Goal: Book appointment/travel/reservation

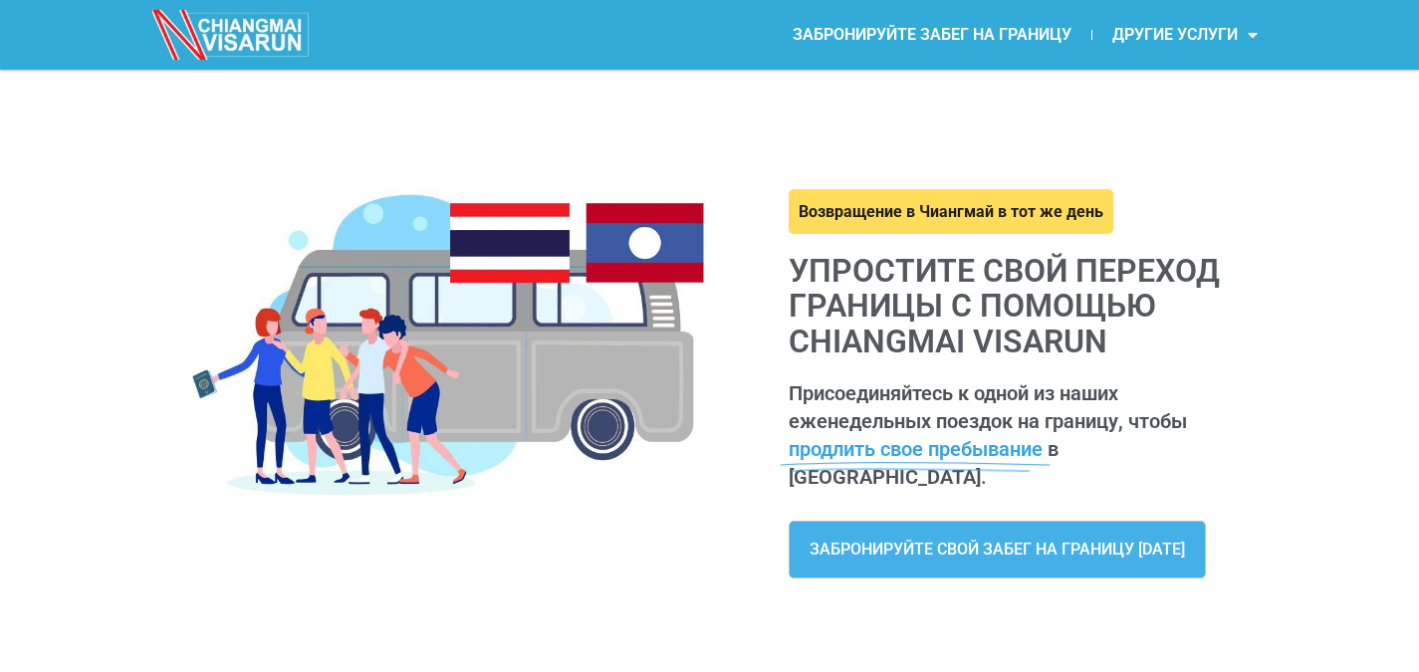
click at [940, 540] on font "ЗАБРОНИРУЙТЕ СВОЙ ЗАБЕГ НА ГРАНИЦУ [DATE]" at bounding box center [998, 549] width 376 height 19
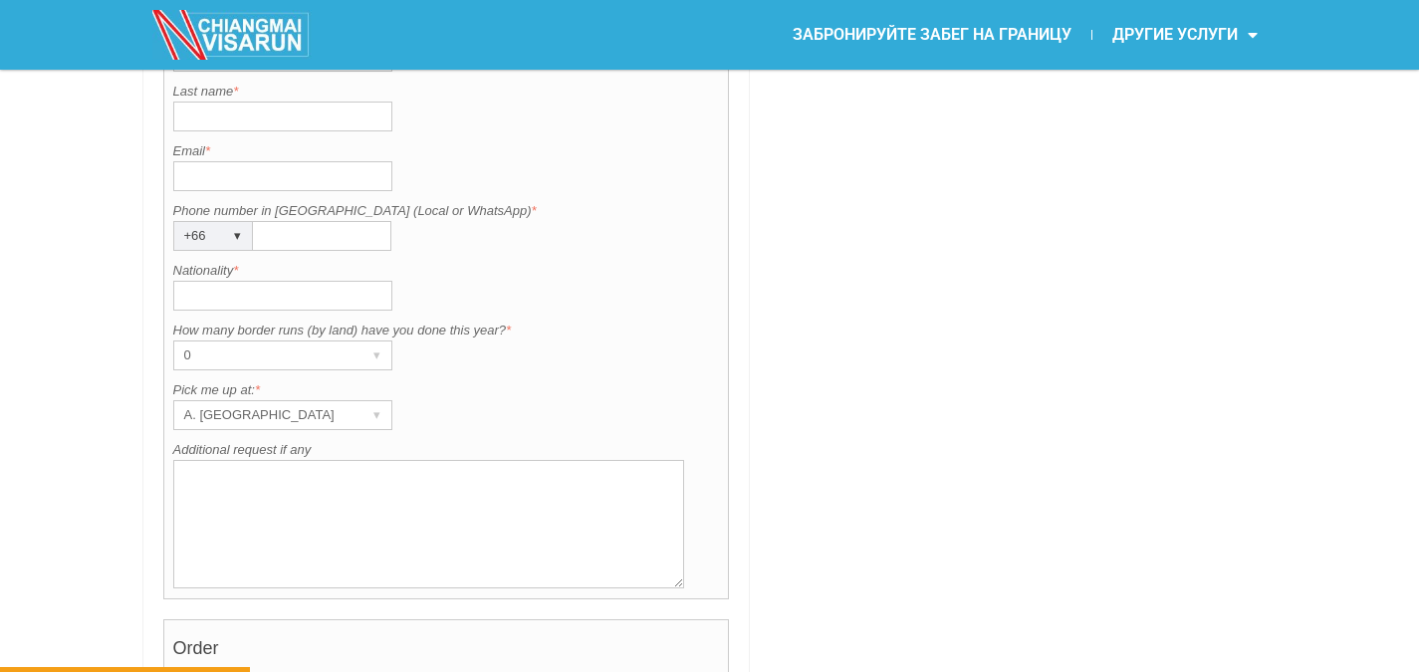
scroll to position [1693, 0]
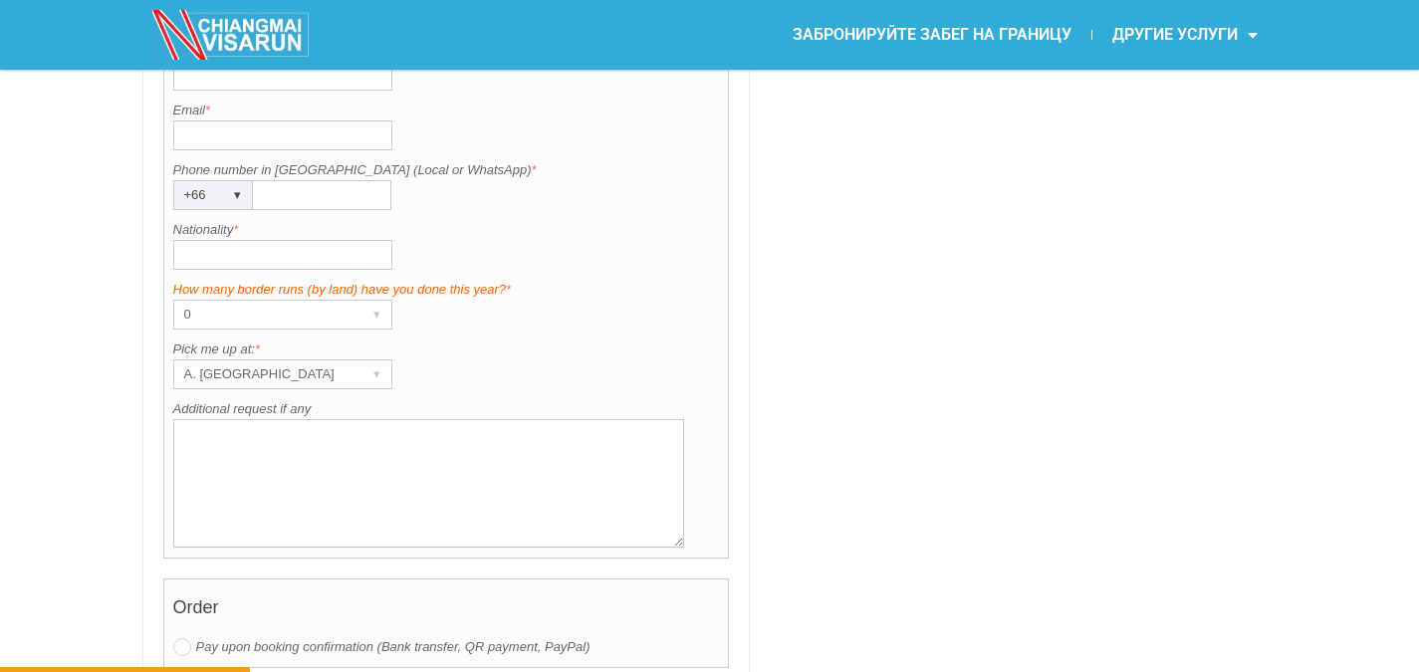
drag, startPoint x: 171, startPoint y: 285, endPoint x: 505, endPoint y: 290, distance: 333.7
click at [505, 290] on div "Contact information Title is required. Title * Mr. ▾ Mr. Mrs. Ms. First name is…" at bounding box center [446, 211] width 567 height 696
click at [621, 452] on textarea "Additional request if any" at bounding box center [429, 483] width 512 height 128
drag, startPoint x: 138, startPoint y: 277, endPoint x: 503, endPoint y: 288, distance: 364.7
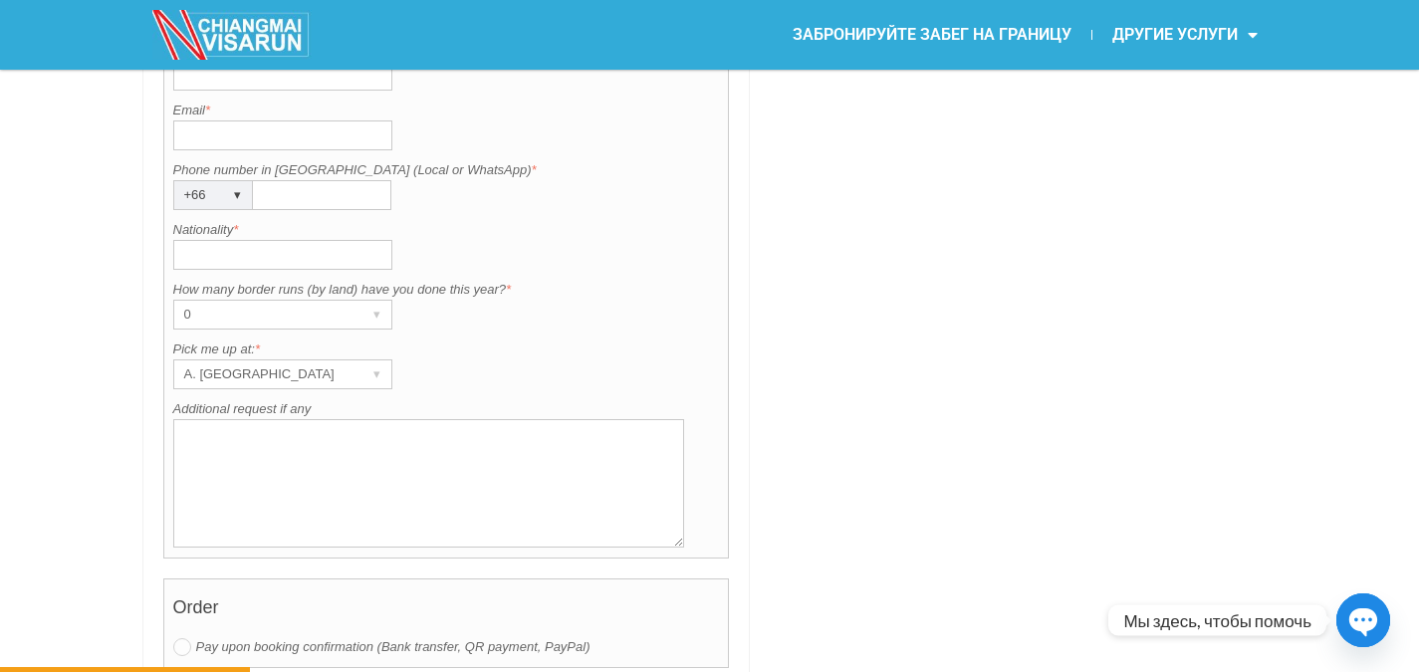
click at [534, 196] on div "Phone number in Thailand (Local or WhatsApp) is required. Phone number in Thail…" at bounding box center [446, 185] width 547 height 50
drag, startPoint x: 167, startPoint y: 288, endPoint x: 508, endPoint y: 288, distance: 340.6
click at [508, 288] on div "Contact information Title is required. Title * Mr. ▾ Mr. Mrs. Ms. First name is…" at bounding box center [446, 211] width 567 height 696
click at [449, 331] on div "Contact information Title is required. Title * Mr. ▾ Mr. Mrs. Ms. First name is…" at bounding box center [446, 211] width 567 height 696
click at [375, 375] on div "▾" at bounding box center [378, 375] width 28 height 28
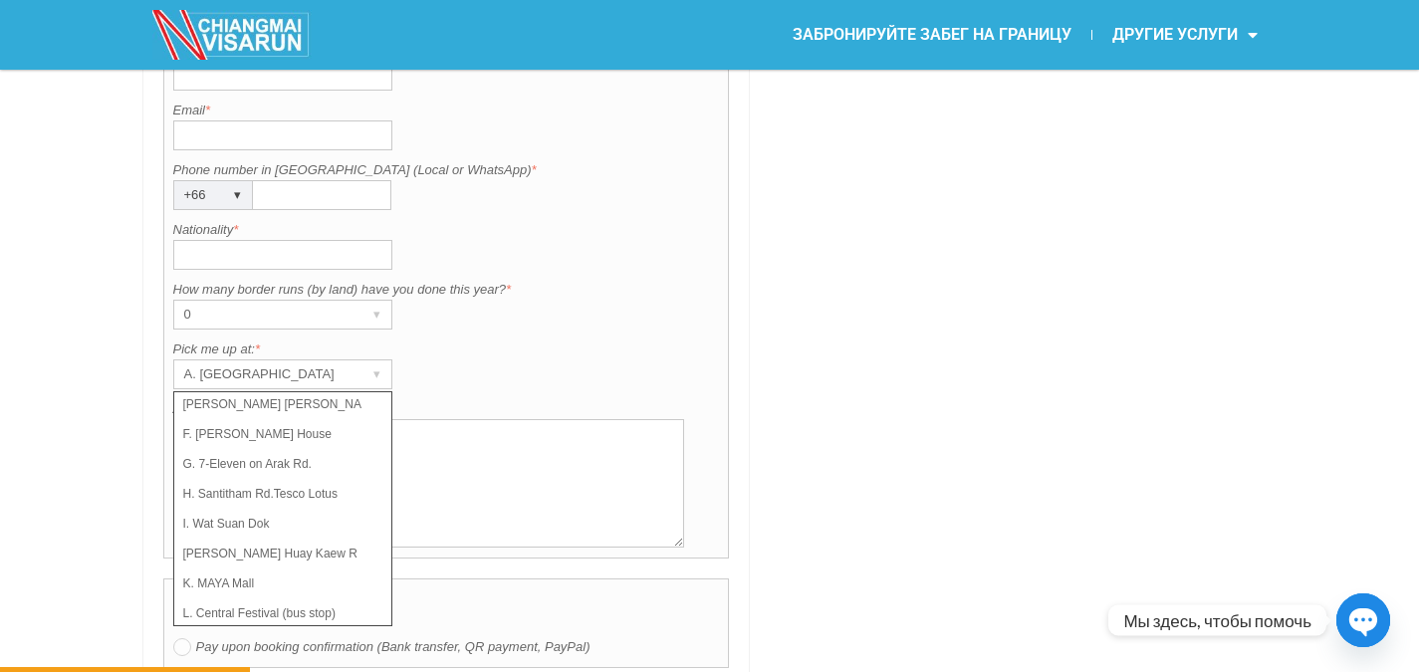
scroll to position [141, 0]
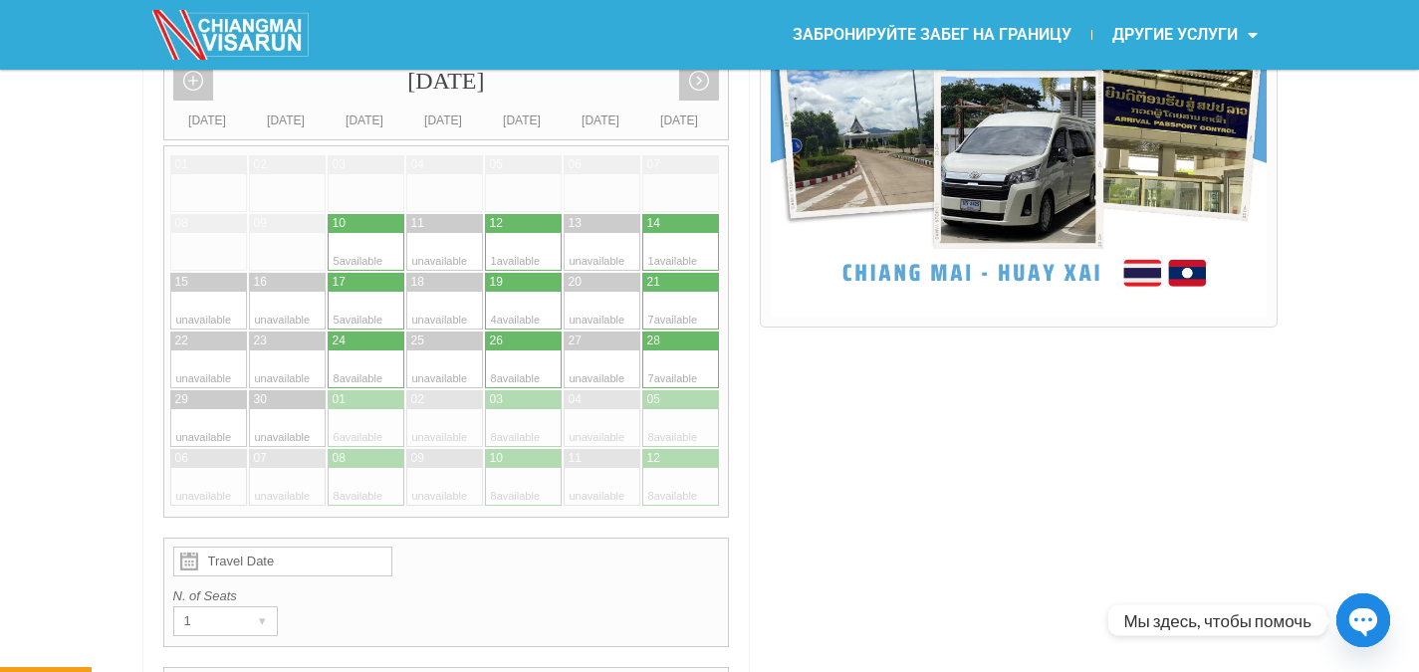
scroll to position [598, 0]
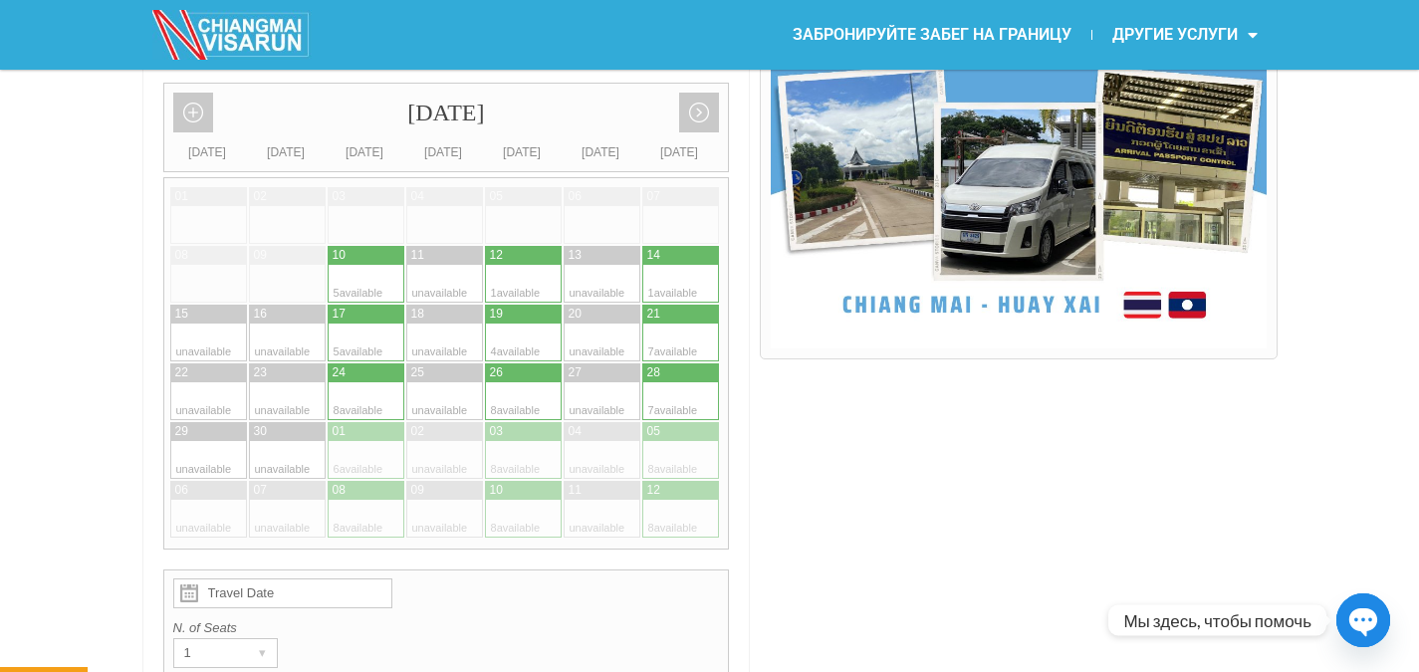
click at [594, 385] on div at bounding box center [583, 401] width 39 height 38
click at [512, 370] on div at bounding box center [505, 373] width 40 height 19
type input "26 September 2025"
click at [512, 370] on div at bounding box center [505, 373] width 40 height 19
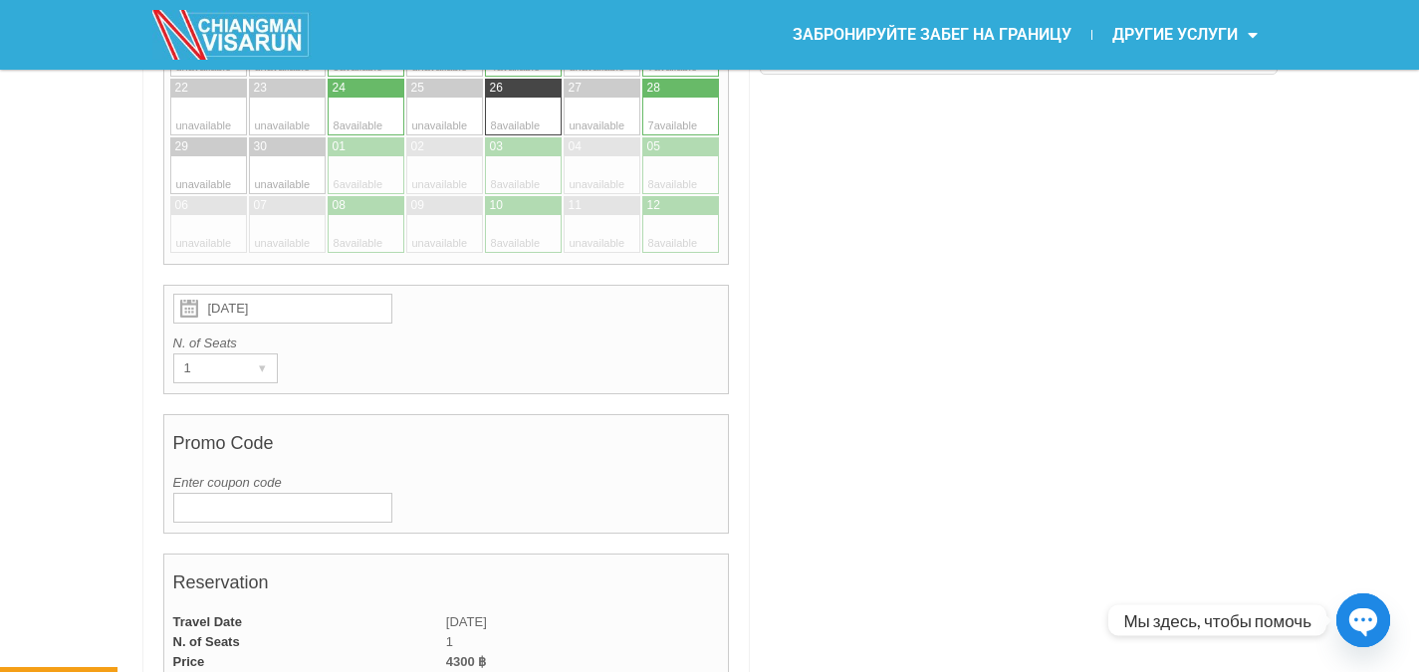
scroll to position [902, 0]
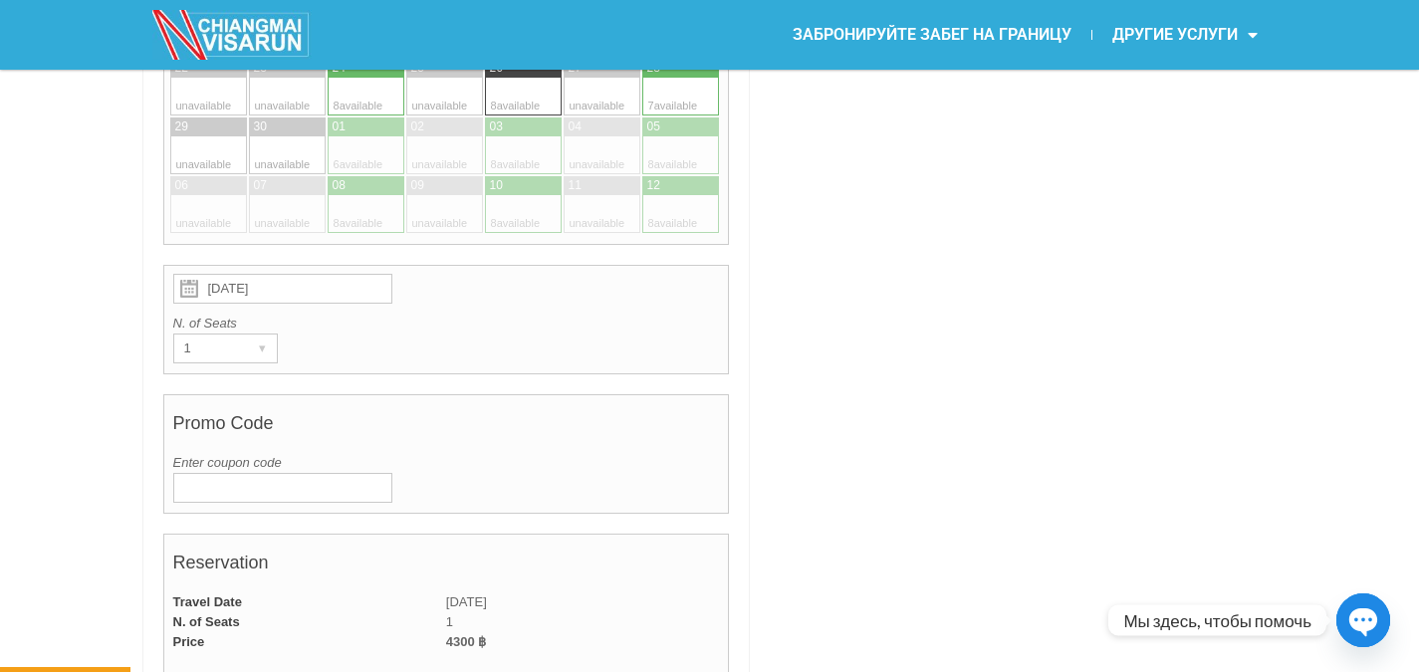
drag, startPoint x: 253, startPoint y: 319, endPoint x: 160, endPoint y: 322, distance: 92.7
click at [160, 322] on div "ЗАБРОНИРУЙТЕ ВАШУ СОВМЕСТНУЮ ПОЕЗДКУ September 2025 Add month view Remove month…" at bounding box center [446, 655] width 609 height 2074
click at [261, 348] on div "▾" at bounding box center [263, 349] width 28 height 28
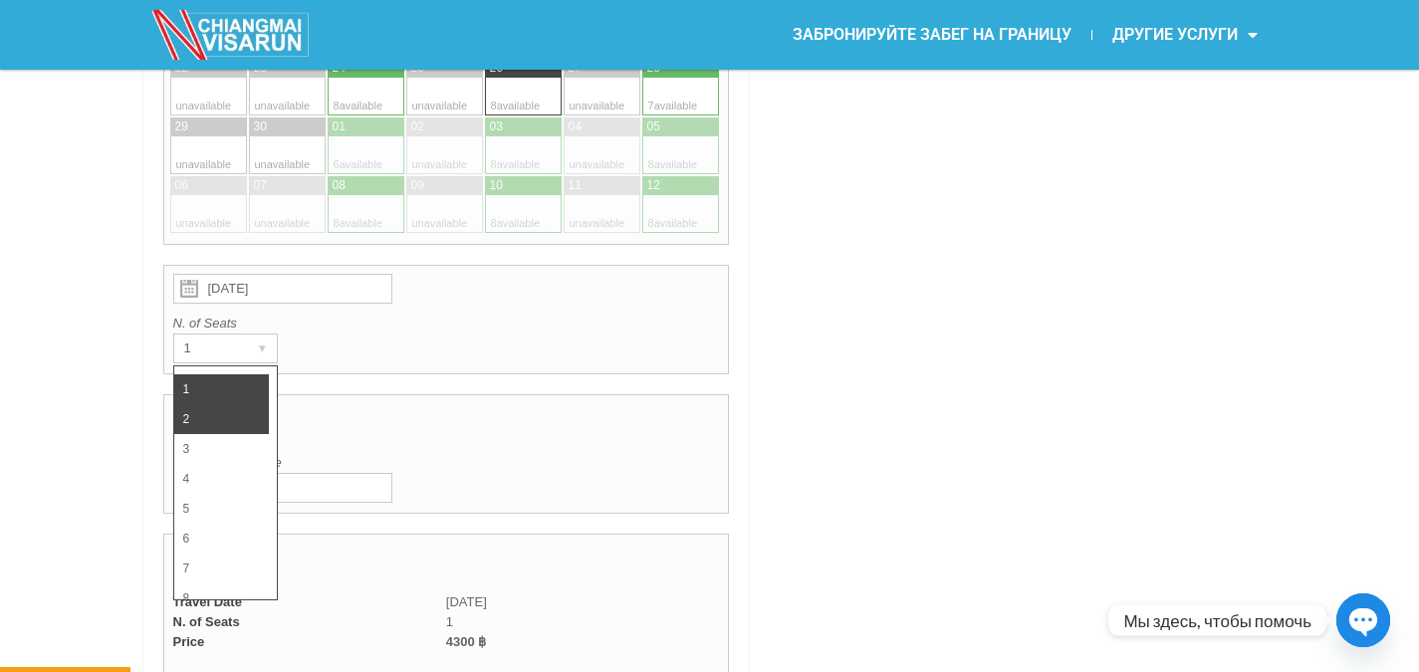
click at [204, 421] on li "2" at bounding box center [221, 419] width 95 height 30
radio input "true"
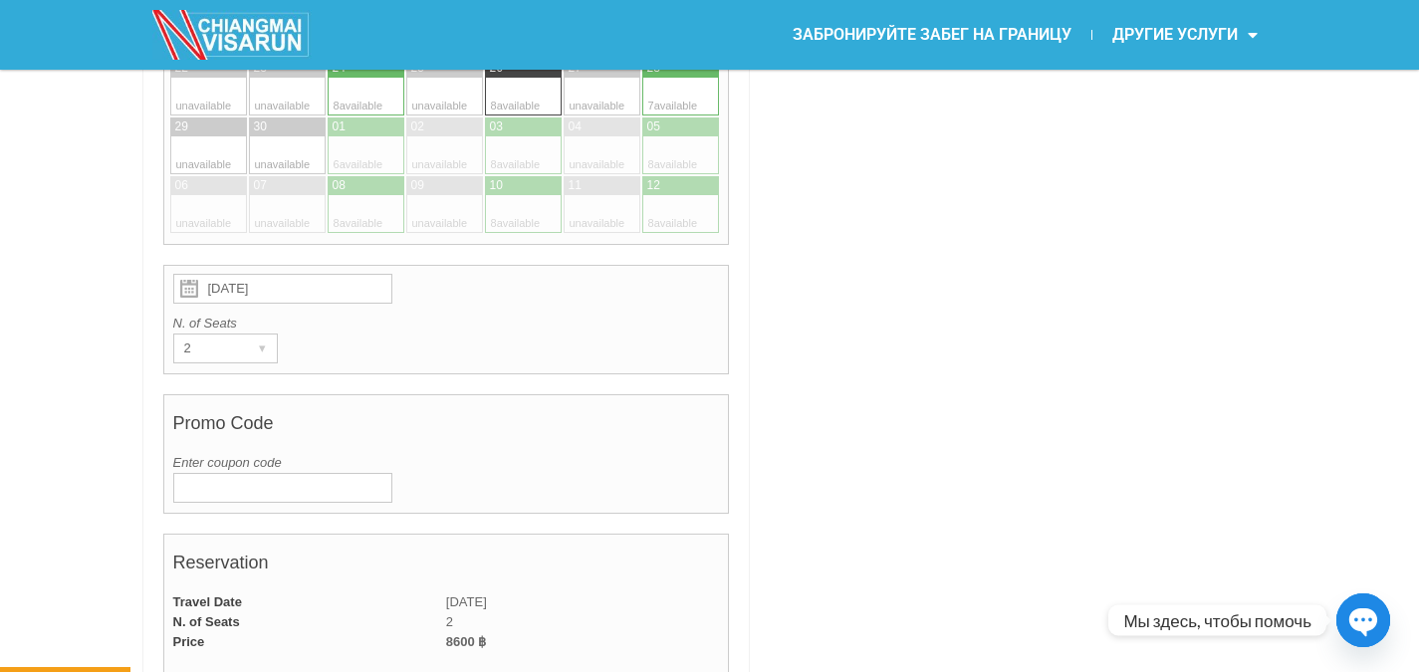
click at [204, 421] on h4 "Promo Code" at bounding box center [446, 428] width 547 height 50
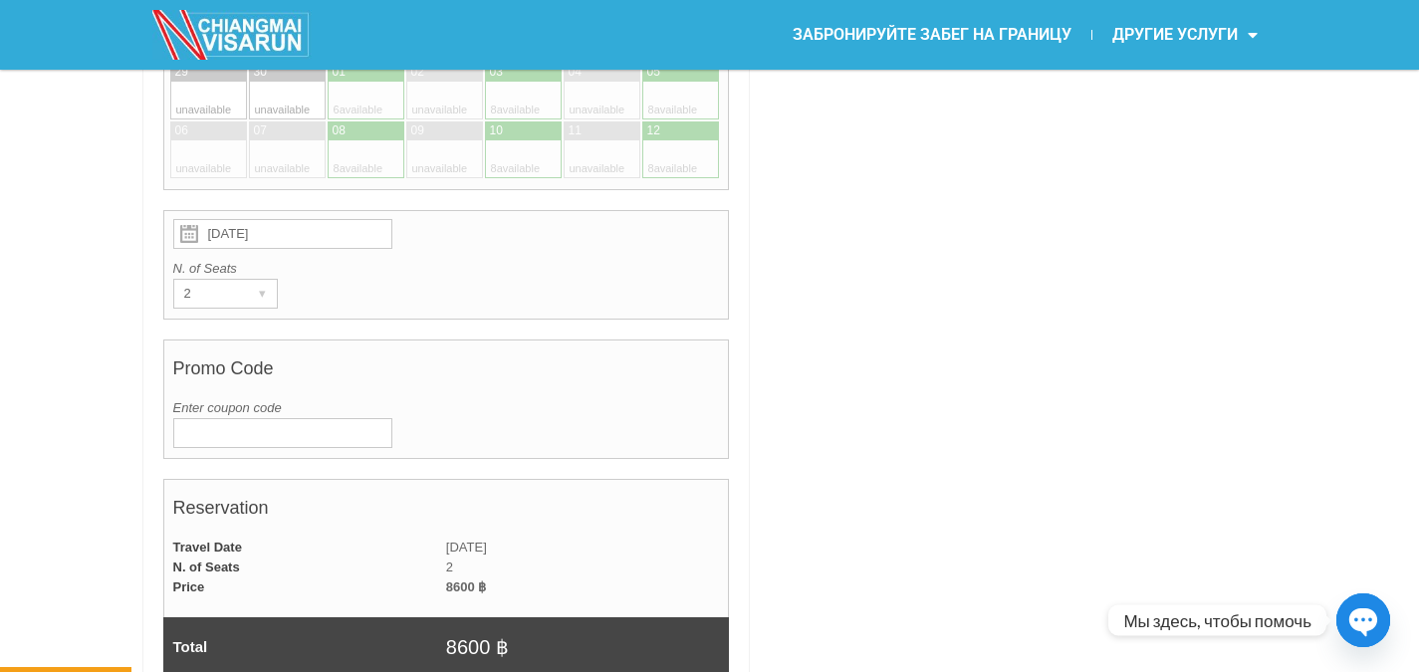
scroll to position [1002, 0]
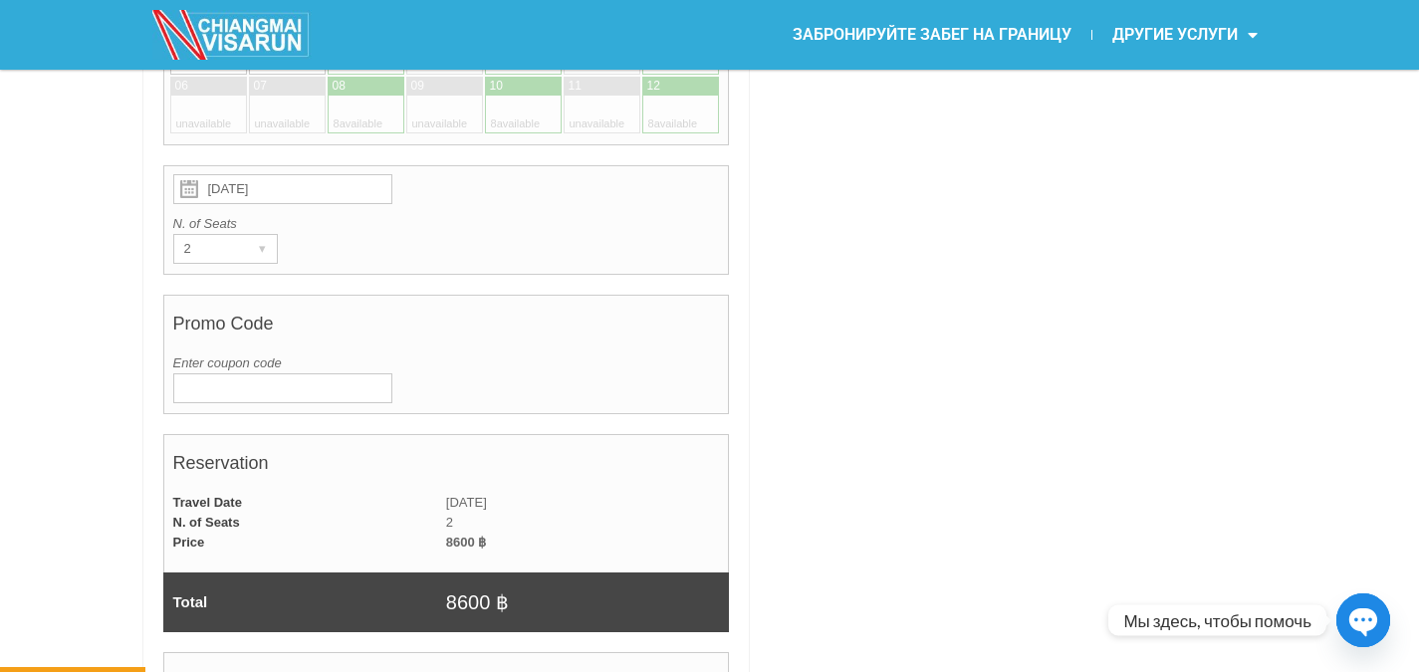
drag, startPoint x: 416, startPoint y: 349, endPoint x: 426, endPoint y: 338, distance: 14.8
click at [417, 348] on h4 "Promo Code" at bounding box center [446, 329] width 547 height 50
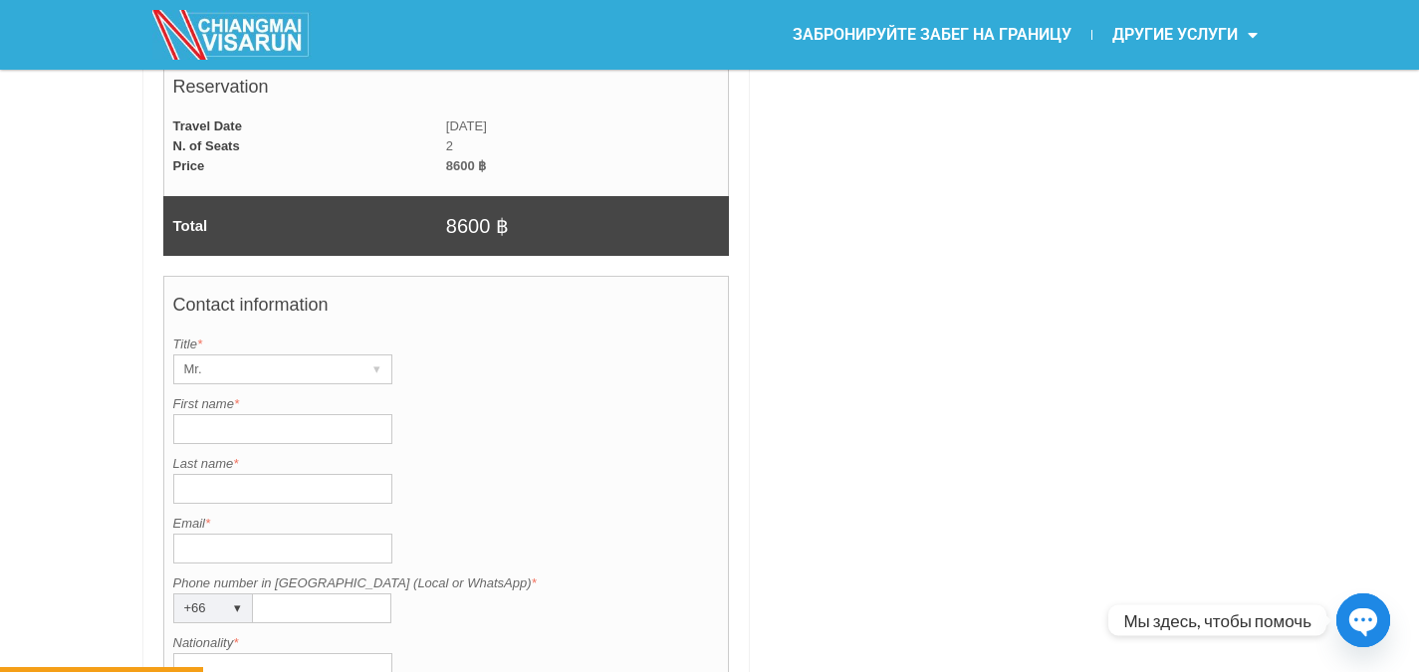
scroll to position [1400, 0]
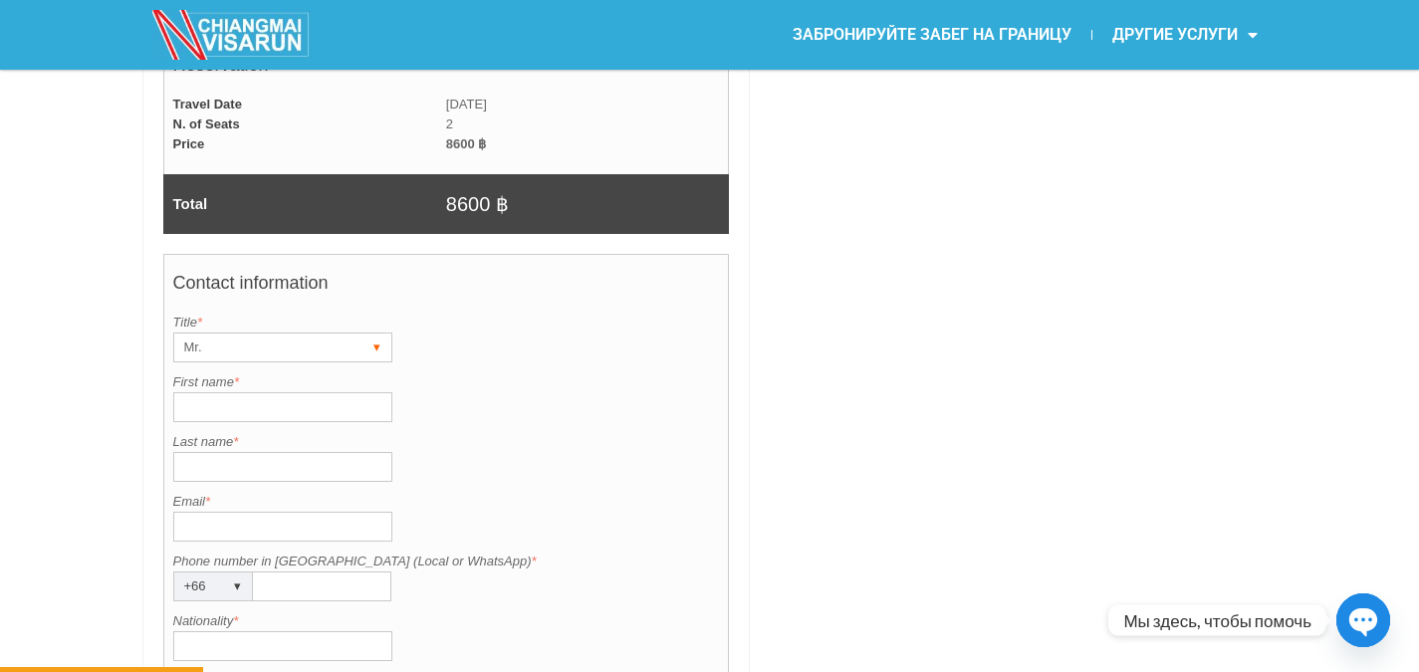
click at [381, 350] on div "▾" at bounding box center [378, 348] width 28 height 28
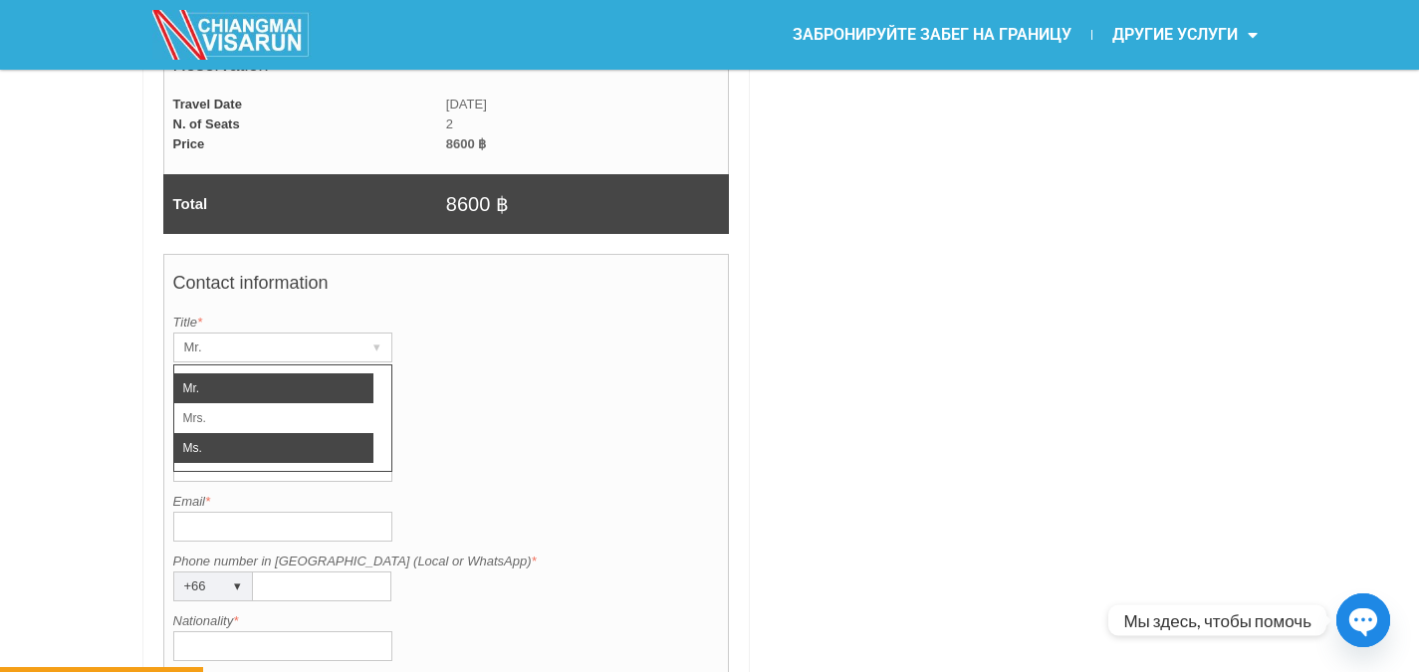
click at [209, 441] on li "Ms." at bounding box center [273, 448] width 199 height 30
click at [209, 441] on label "Last name *" at bounding box center [446, 442] width 547 height 20
click at [209, 452] on input "Last name *" at bounding box center [282, 467] width 219 height 30
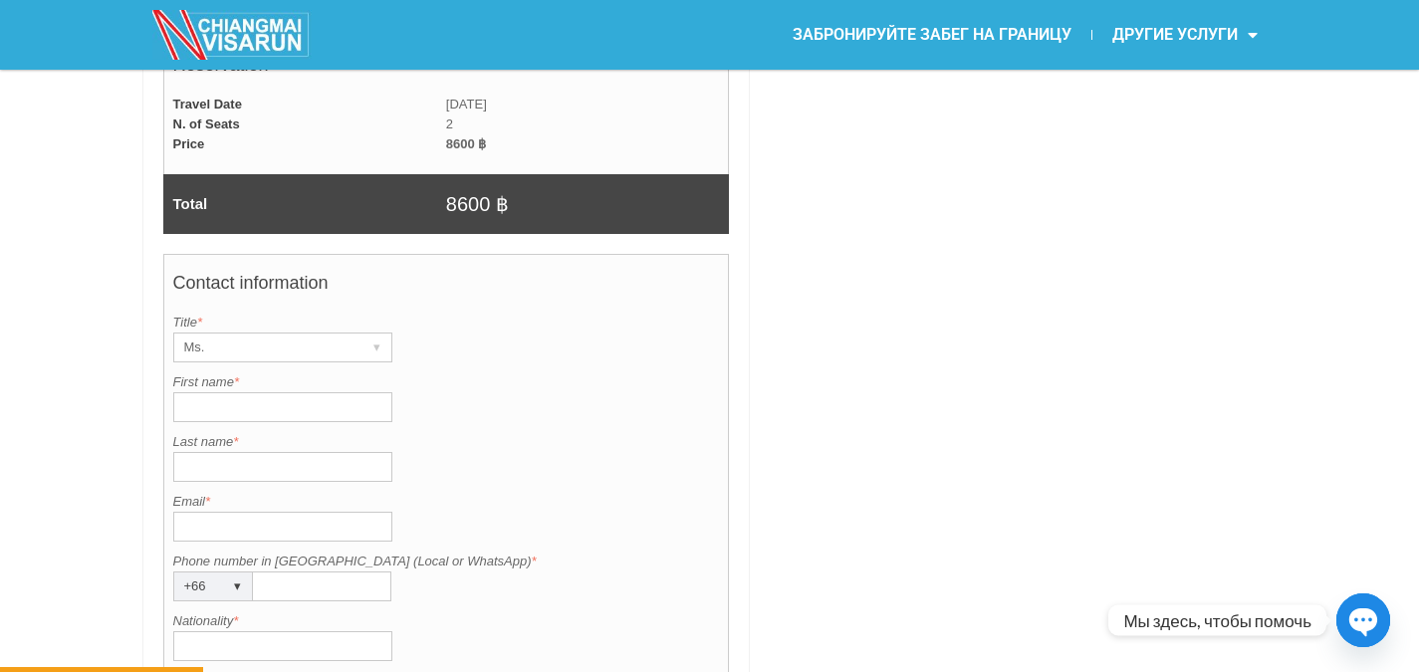
click at [208, 407] on input "First name *" at bounding box center [282, 407] width 219 height 30
type input "Yulia"
type input "Fatyhov"
type input "0636020759"
type input "Таиланд"
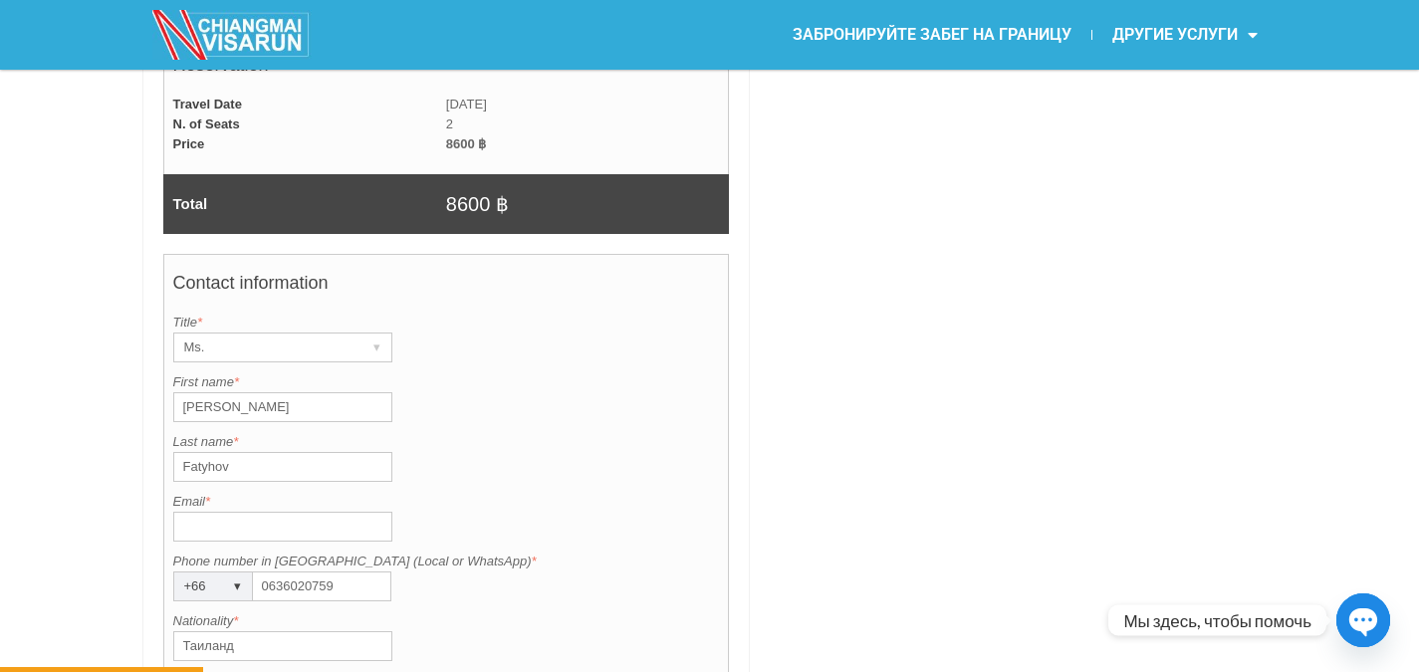
click at [254, 464] on input "Fatyhov" at bounding box center [282, 467] width 219 height 30
click at [208, 466] on input "Fatyhov" at bounding box center [282, 467] width 219 height 30
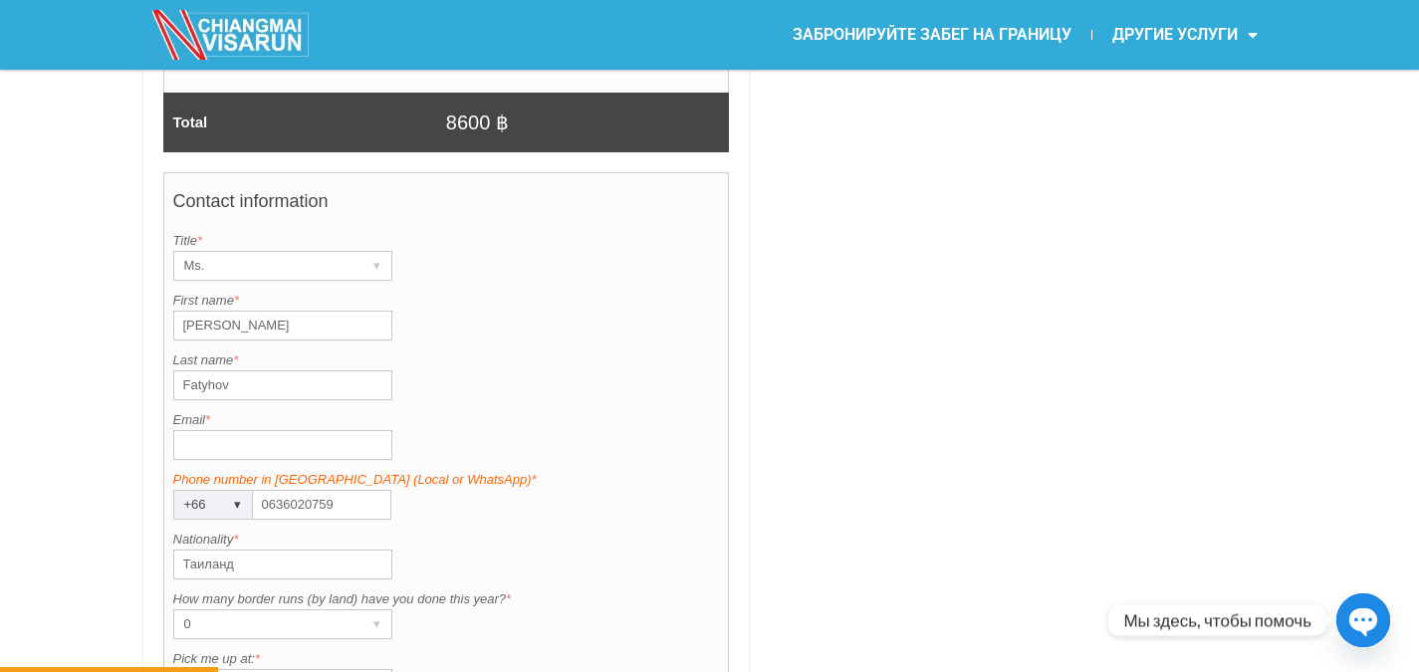
scroll to position [1500, 0]
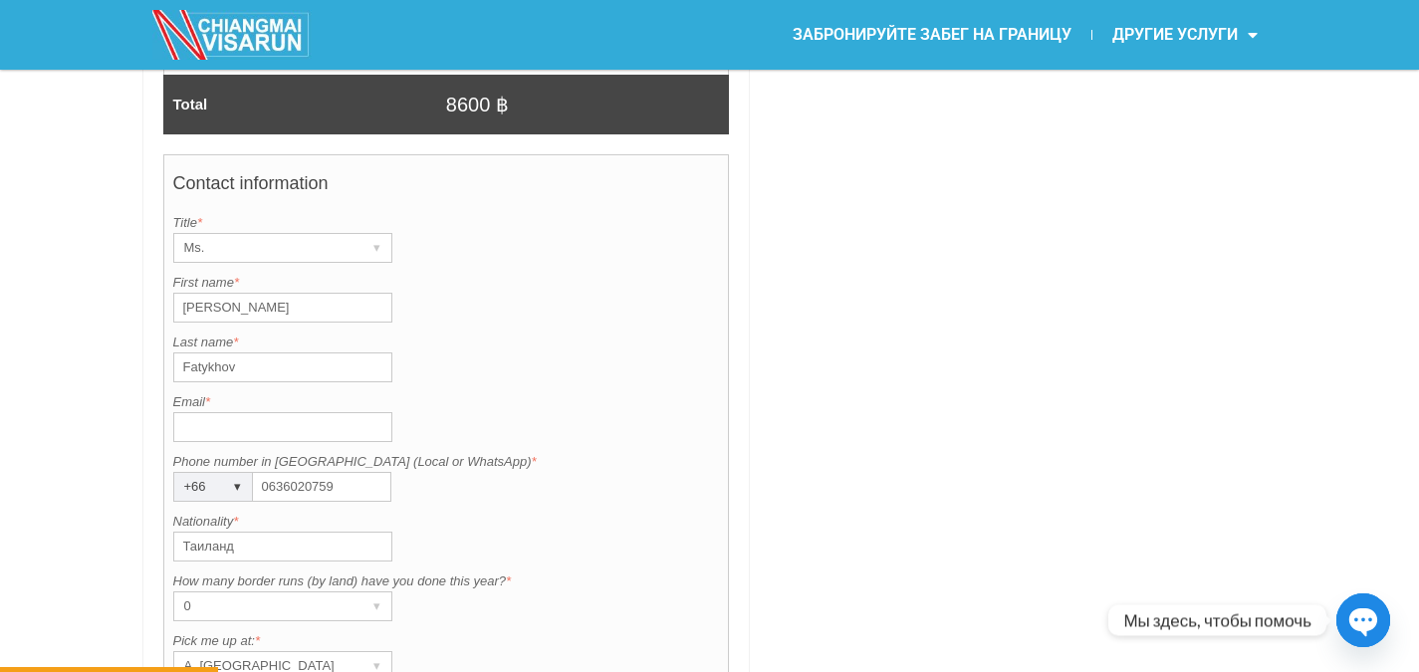
click at [248, 361] on input "Fatykhov" at bounding box center [282, 368] width 219 height 30
type input "Fatykhova"
click at [641, 370] on div "Last name is required. Last name * Fatykhova" at bounding box center [446, 358] width 547 height 50
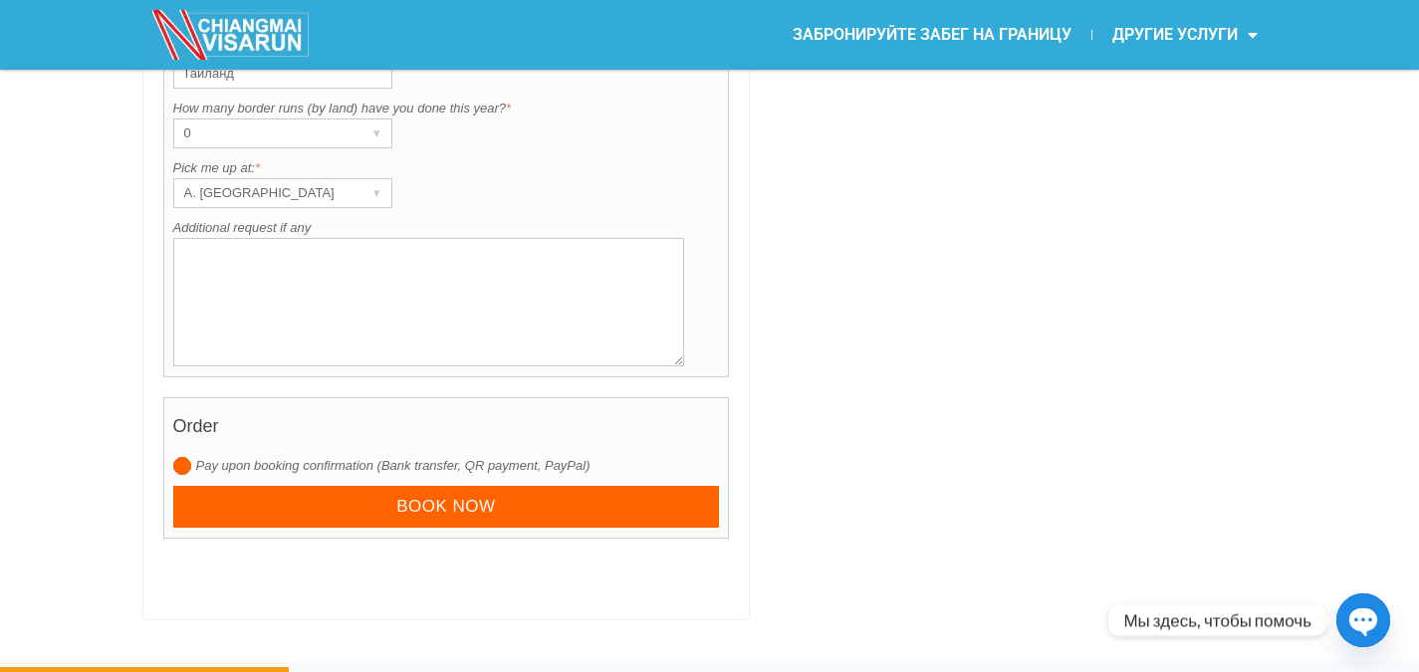
scroll to position [1998, 0]
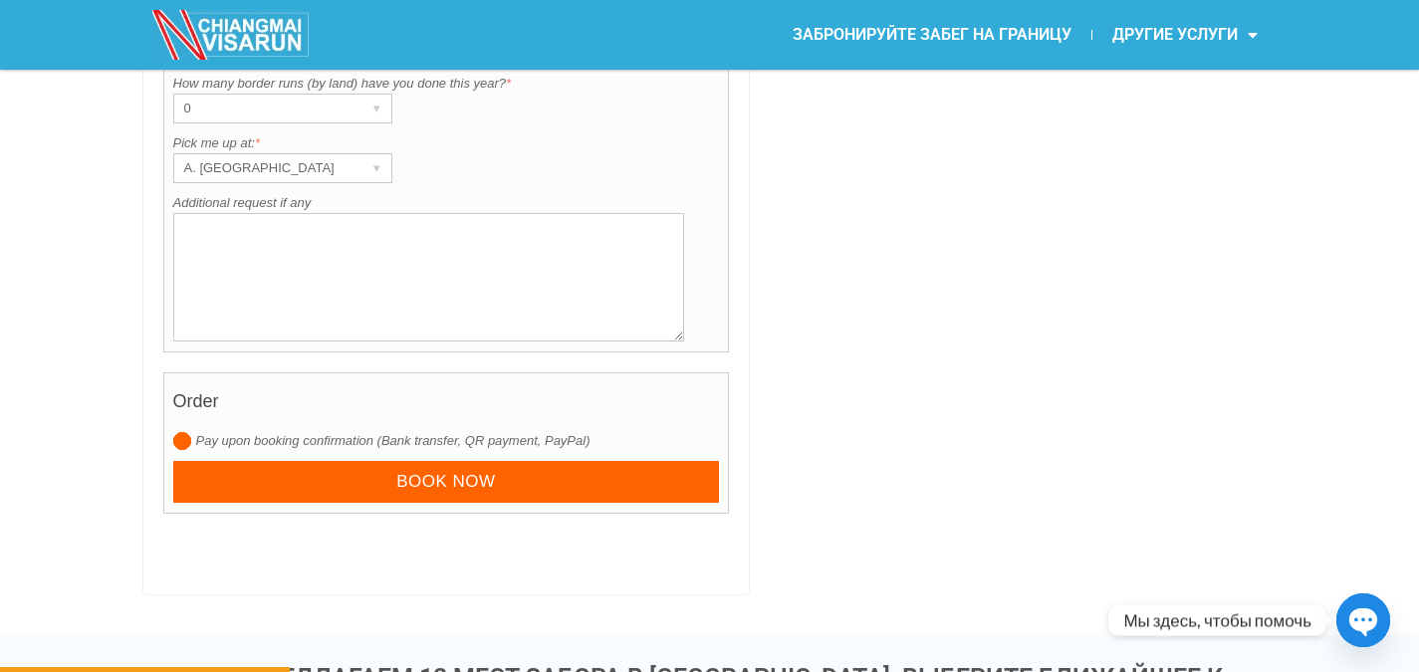
drag, startPoint x: 603, startPoint y: 440, endPoint x: 196, endPoint y: 444, distance: 406.4
click at [196, 444] on label "Pay upon booking confirmation (Bank transfer, QR payment, PayPal)" at bounding box center [446, 441] width 547 height 20
drag, startPoint x: 904, startPoint y: 294, endPoint x: 821, endPoint y: 300, distance: 83.9
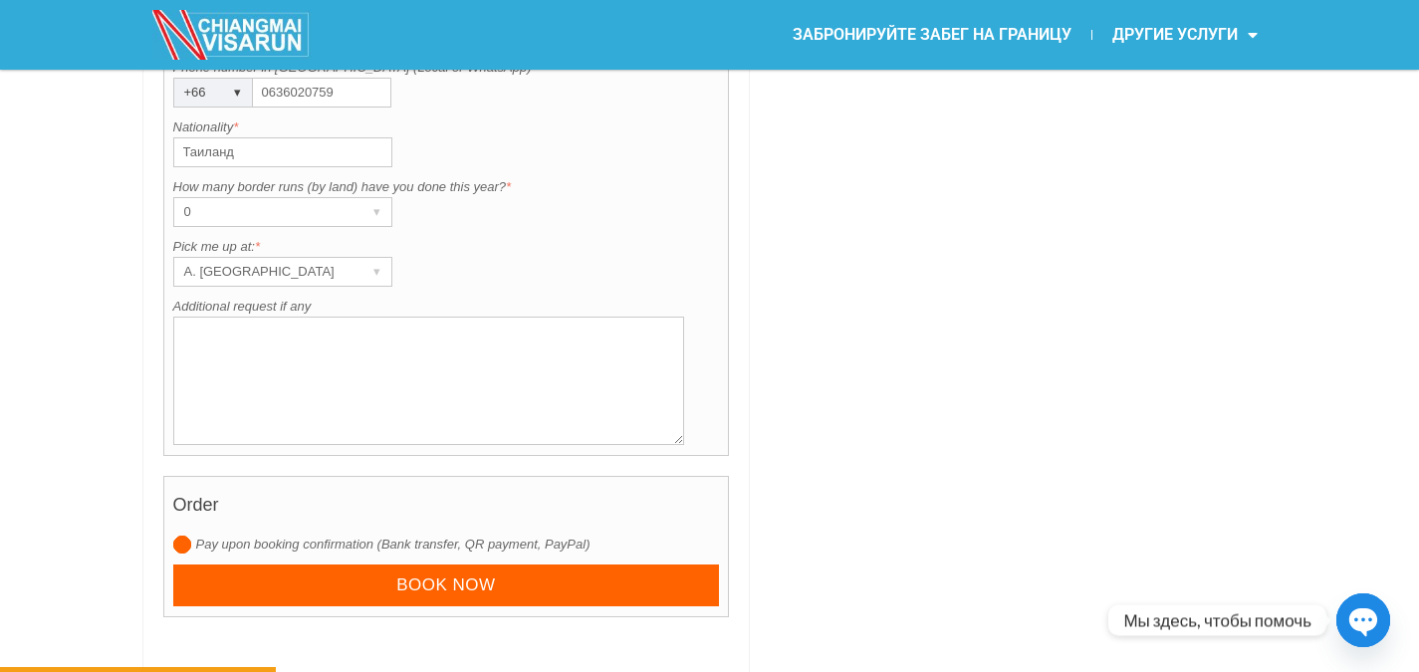
scroll to position [1898, 0]
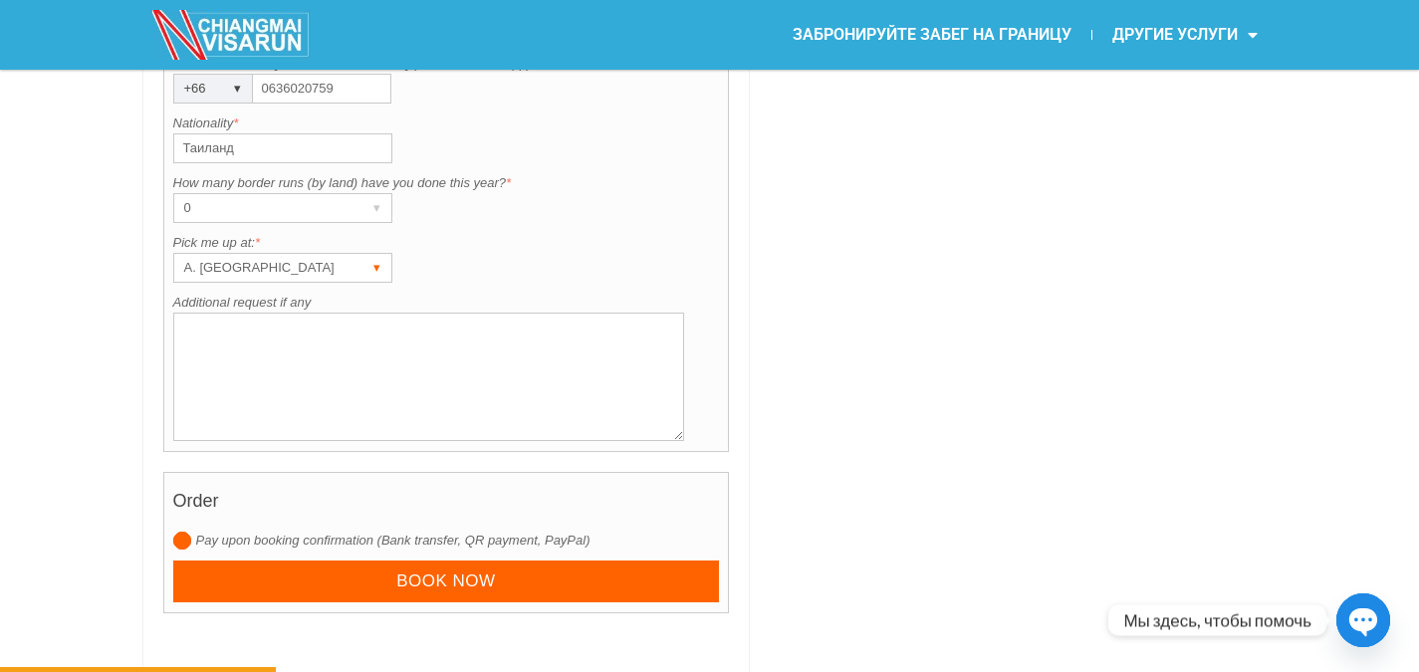
click at [377, 270] on div "▾" at bounding box center [378, 268] width 28 height 28
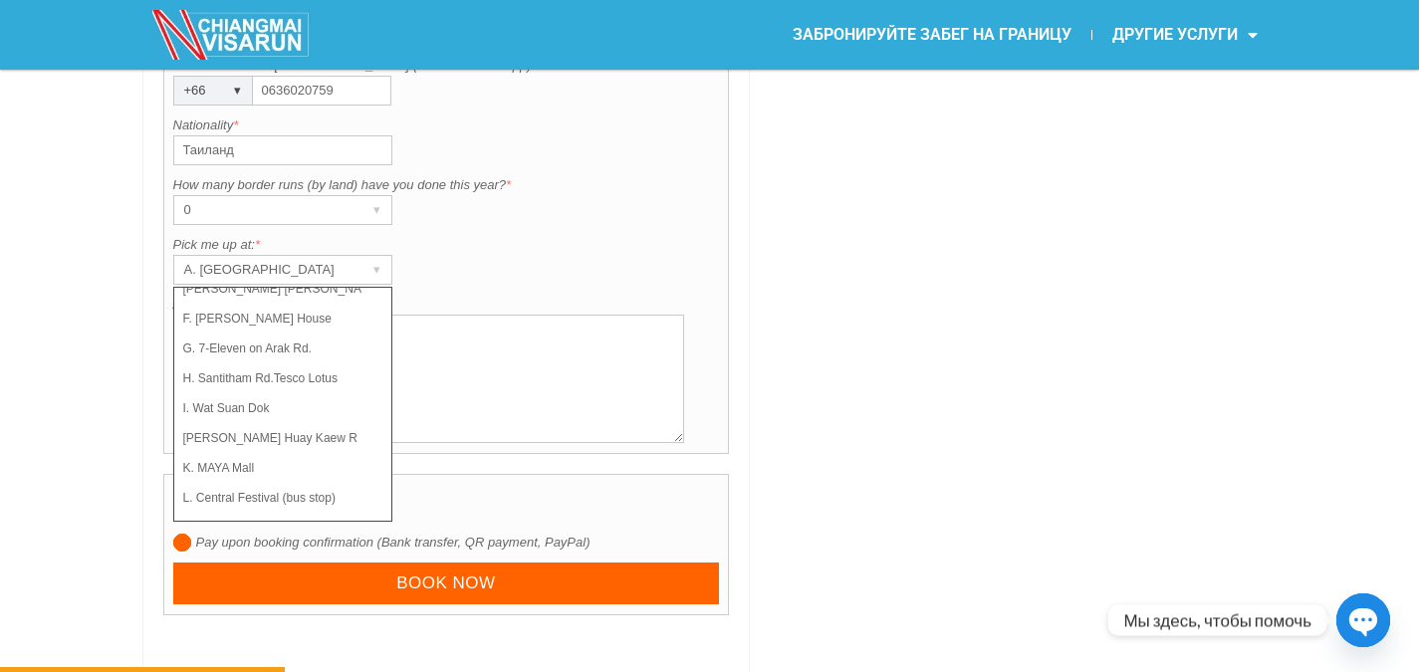
scroll to position [1998, 0]
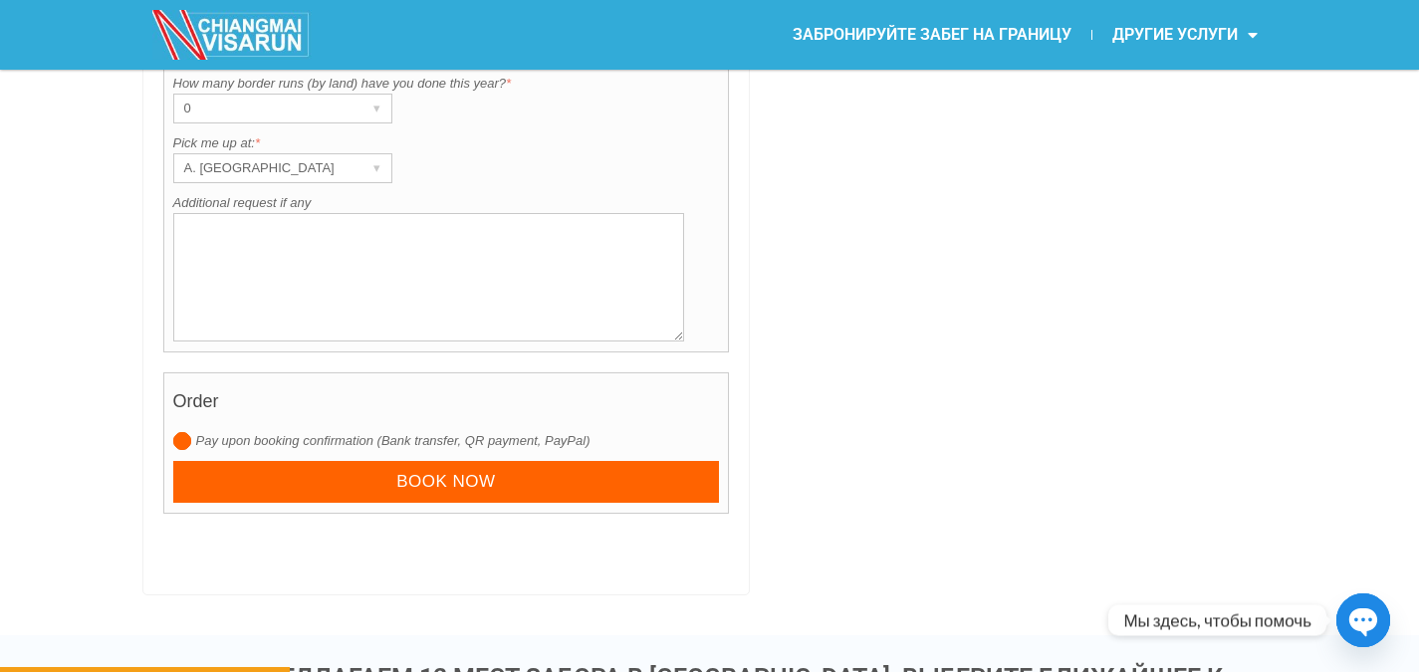
click at [449, 174] on div "Pick me up at: is required. Pick me up at: * A. Centara Riverside Hotel ▾ A. Ce…" at bounding box center [446, 158] width 547 height 50
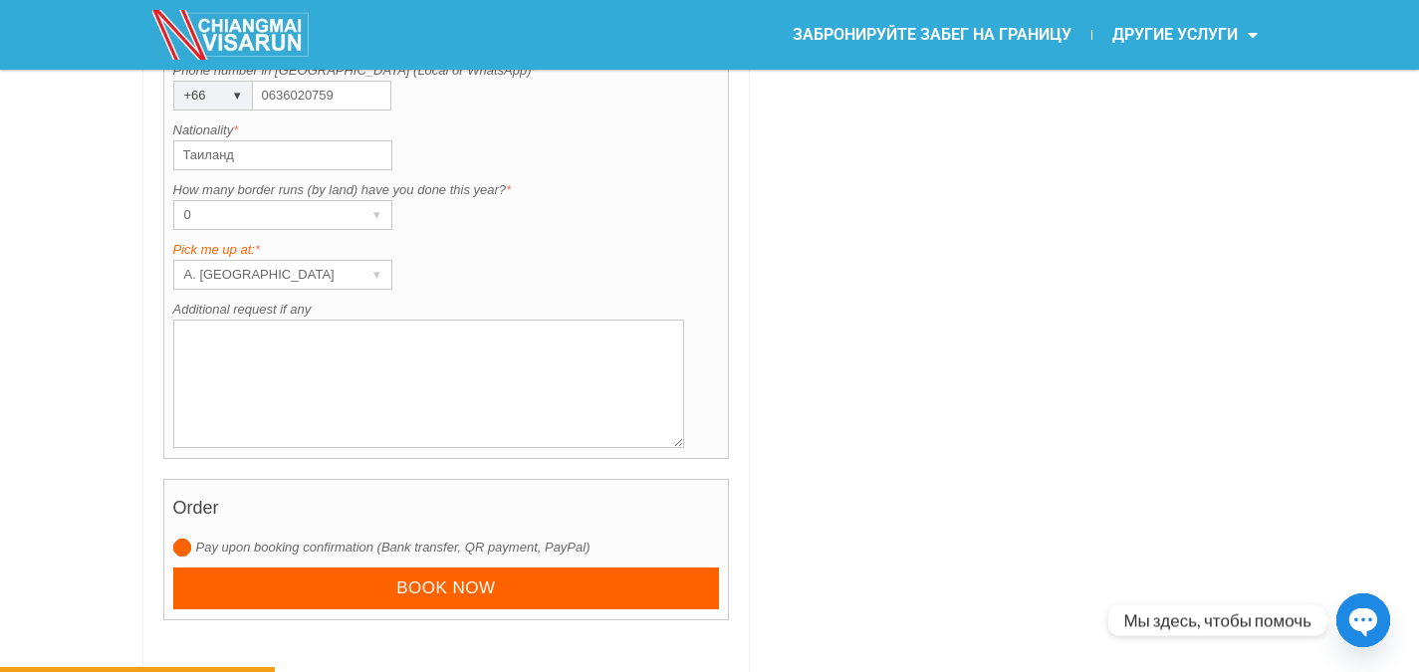
scroll to position [1799, 0]
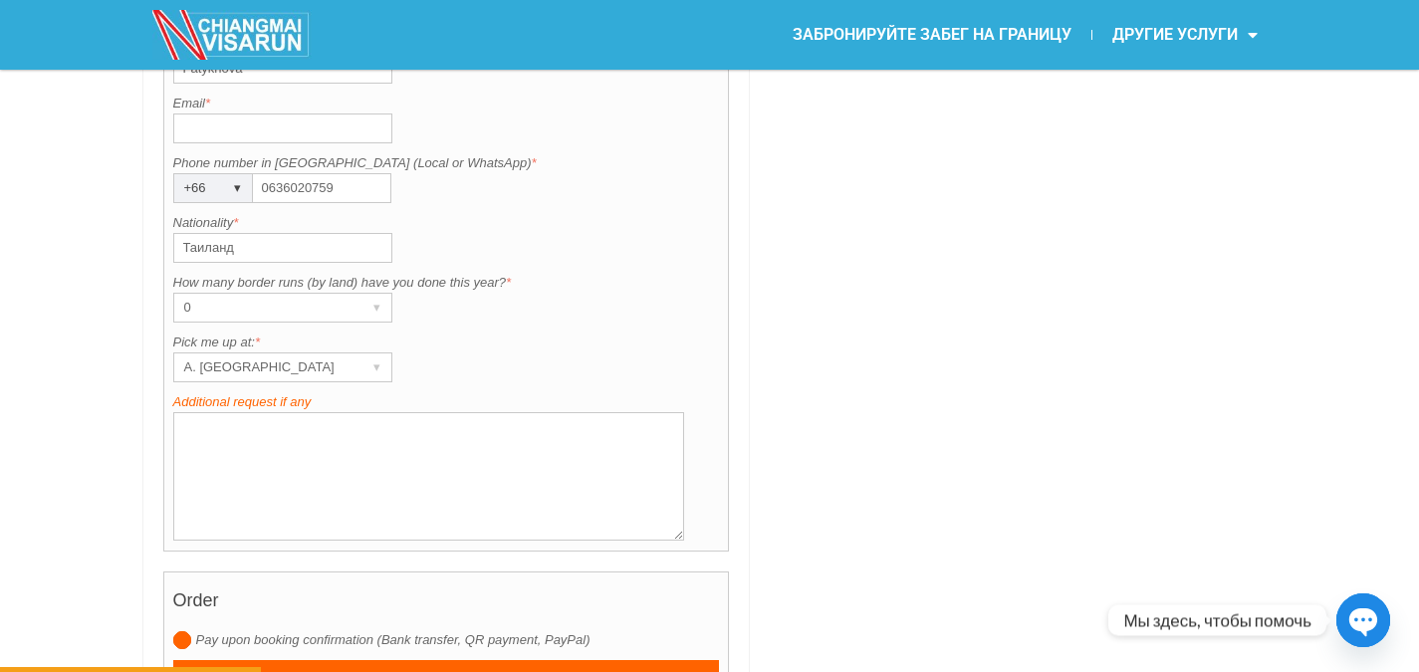
drag, startPoint x: 126, startPoint y: 399, endPoint x: 255, endPoint y: 411, distance: 129.0
click at [487, 381] on div "Pick me up at: is required. Pick me up at: * A. Centara Riverside Hotel ▾ A. Ce…" at bounding box center [446, 358] width 547 height 50
drag, startPoint x: 317, startPoint y: 400, endPoint x: 167, endPoint y: 402, distance: 149.4
click at [167, 402] on div "Contact information Title is required. Title * Ms. ▾ Mr. Mrs. Ms. First name is…" at bounding box center [446, 204] width 567 height 696
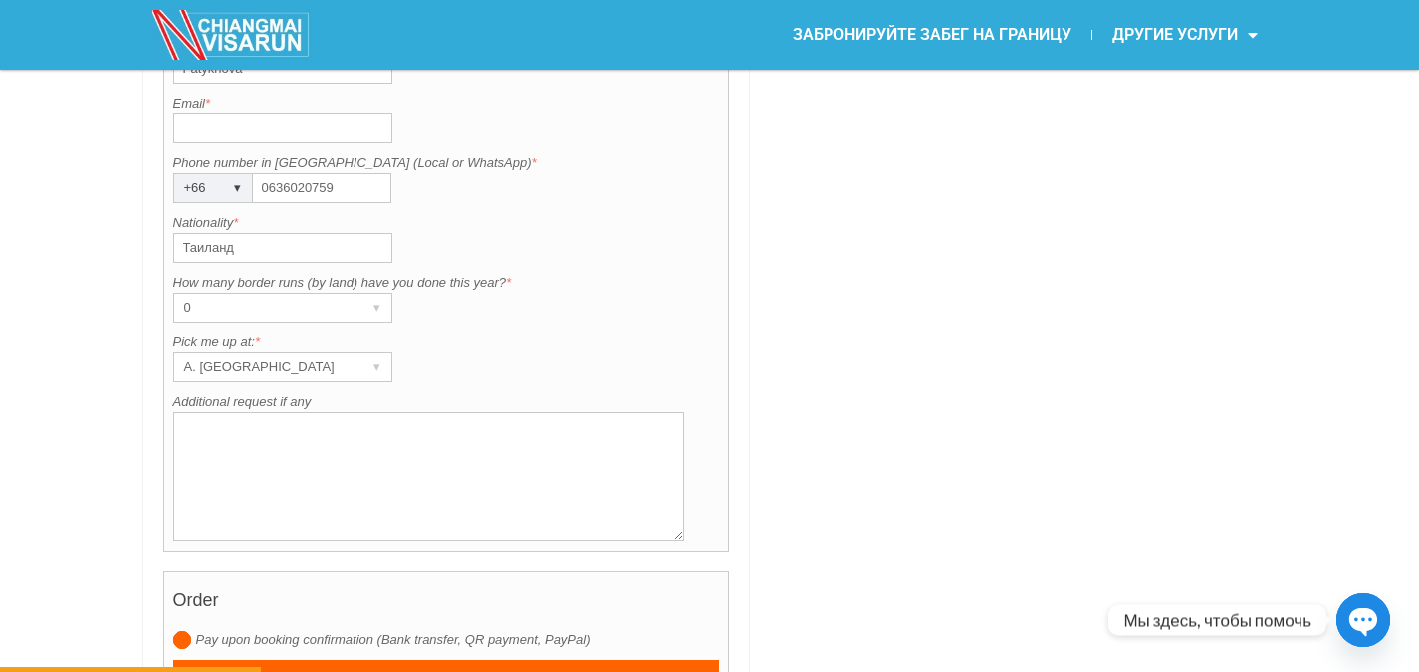
click at [321, 430] on textarea "Additional request if any" at bounding box center [429, 476] width 512 height 128
paste textarea "Hello. I had an ED visa, it expired in July. Then I left by air."
type textarea "Hello. I had an ED visa, it expired in July. Then I left by air."
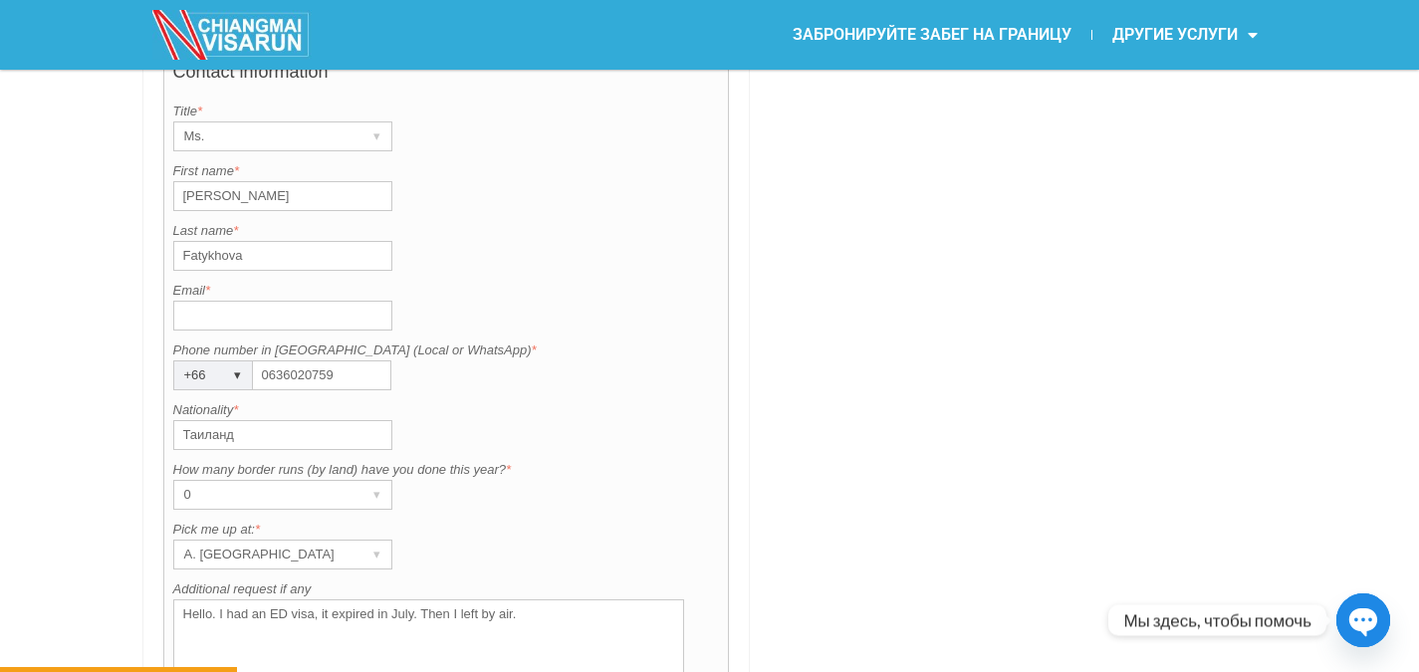
scroll to position [1600, 0]
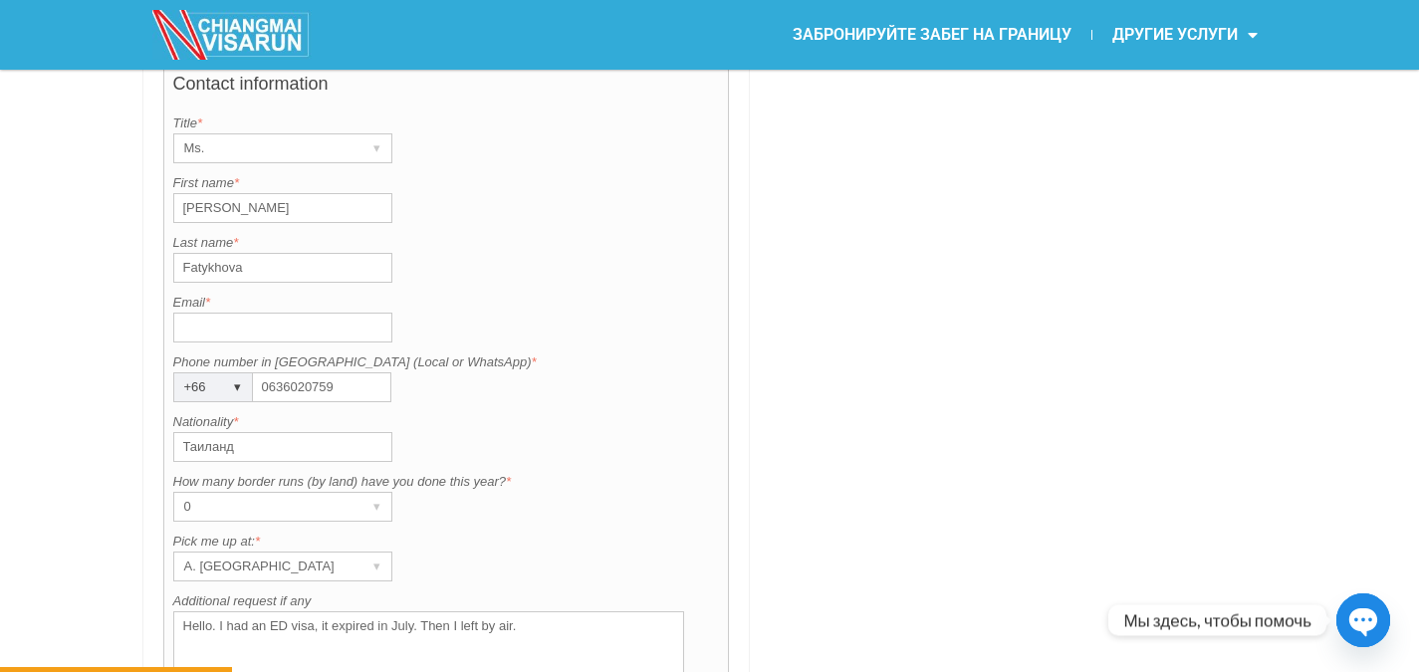
click at [196, 325] on input "Email *" at bounding box center [282, 328] width 219 height 30
type input "а"
drag, startPoint x: 274, startPoint y: 324, endPoint x: 175, endPoint y: 327, distance: 98.7
click at [175, 327] on input "f_yuliya@lis" at bounding box center [282, 328] width 219 height 30
click at [278, 328] on input "f_yuliya@lis" at bounding box center [282, 328] width 219 height 30
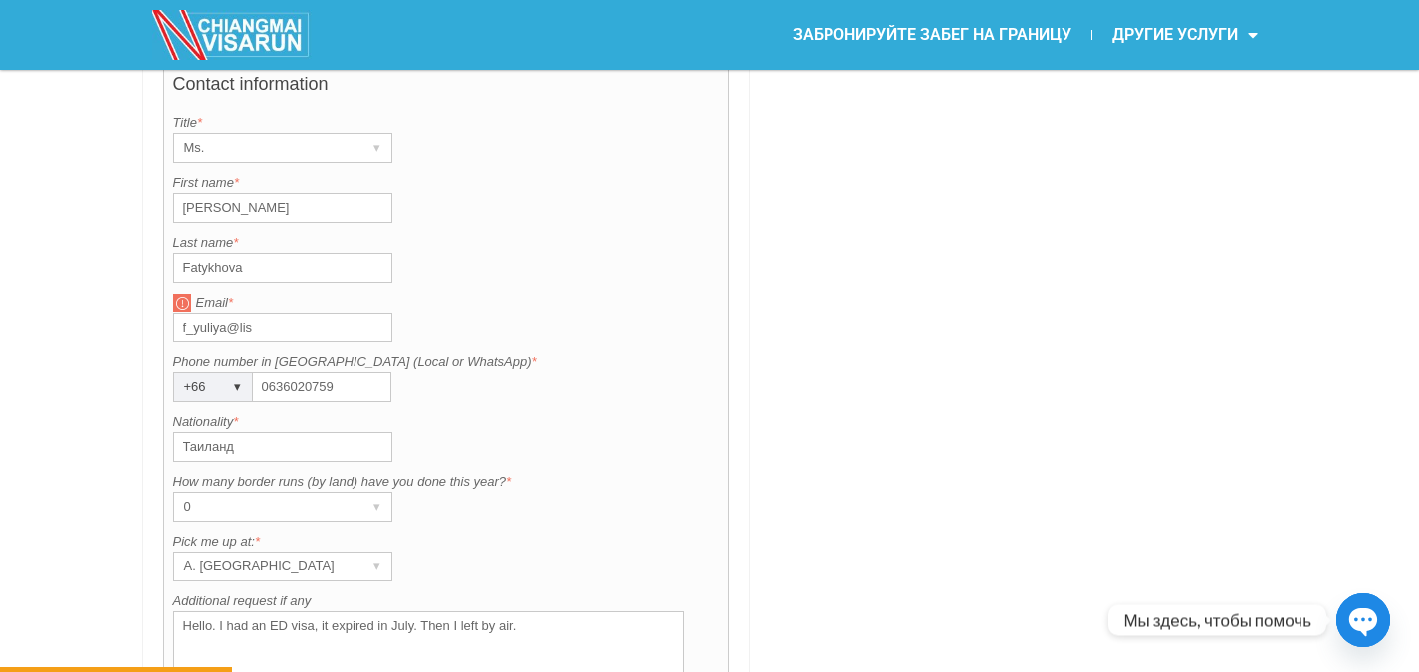
click at [237, 329] on input "f_yuliya@lis" at bounding box center [282, 328] width 219 height 30
drag, startPoint x: 174, startPoint y: 329, endPoint x: 142, endPoint y: 329, distance: 31.9
drag, startPoint x: 252, startPoint y: 328, endPoint x: 164, endPoint y: 328, distance: 87.7
click at [164, 328] on div "Contact information Title is required. Title * Ms. ▾ Mr. Mrs. Ms. First name is…" at bounding box center [446, 403] width 567 height 696
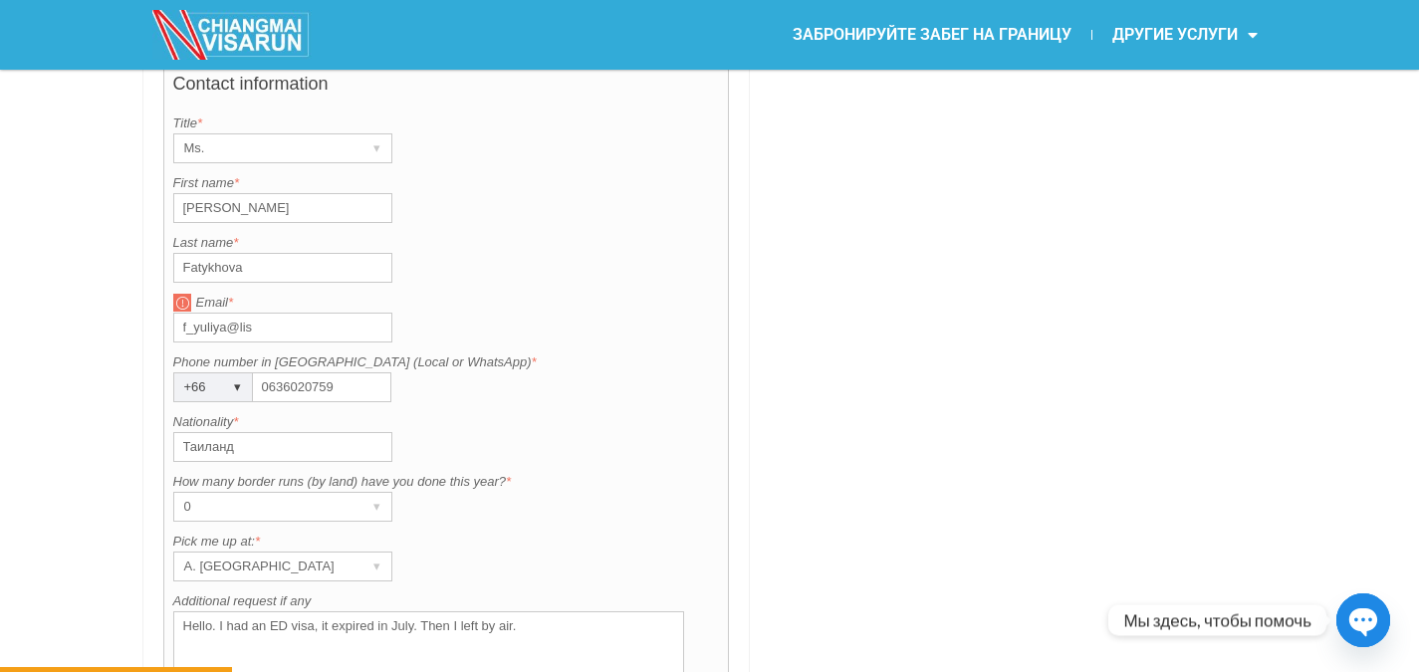
paste input "muse25muse@gmail.com"
type input "muse25muse@gmail.com"
click at [501, 313] on div "Email is invalid. Please enter a valid email. Email * muse25muse@gmail.com" at bounding box center [446, 318] width 547 height 50
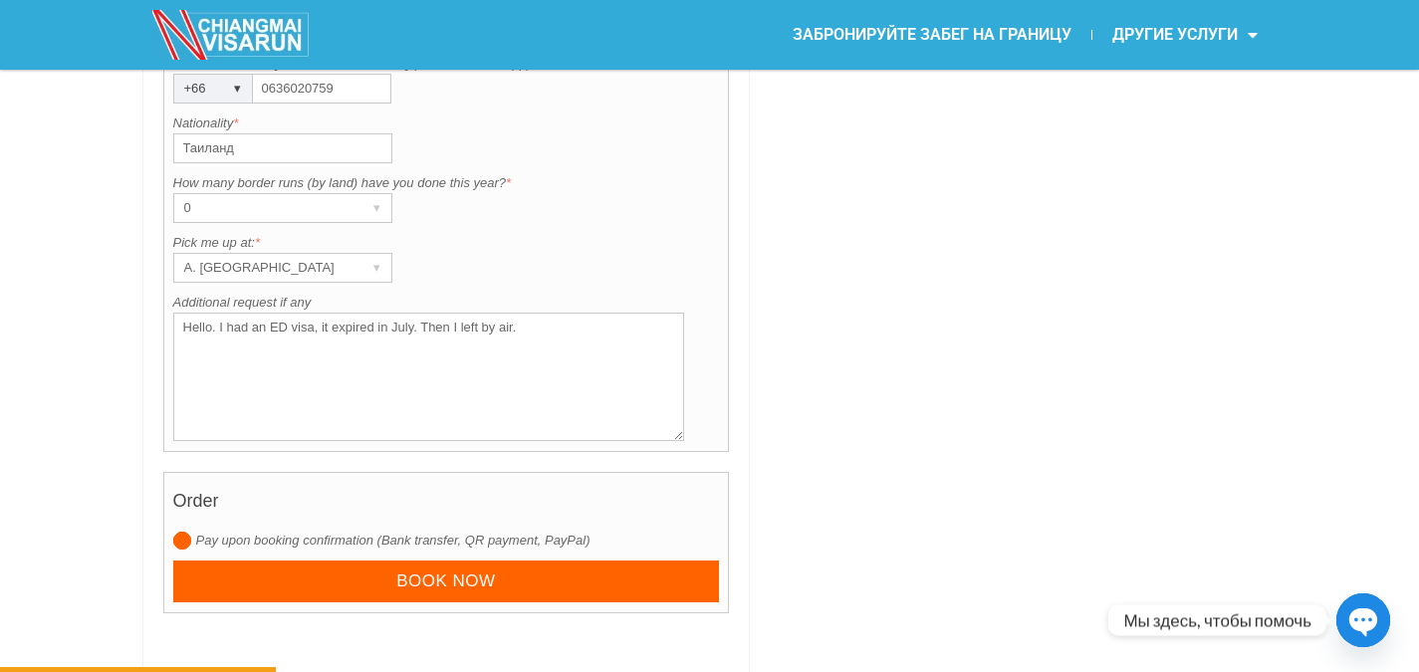
click at [532, 335] on textarea "Hello. I had an ED visa, it expired in July. Then I left by air." at bounding box center [429, 377] width 512 height 128
click at [537, 322] on textarea "Hello. I had an ED visa, it expired in July. Then I left by air." at bounding box center [429, 377] width 512 height 128
paste textarea "2 people with the same visa history, Russian passport."
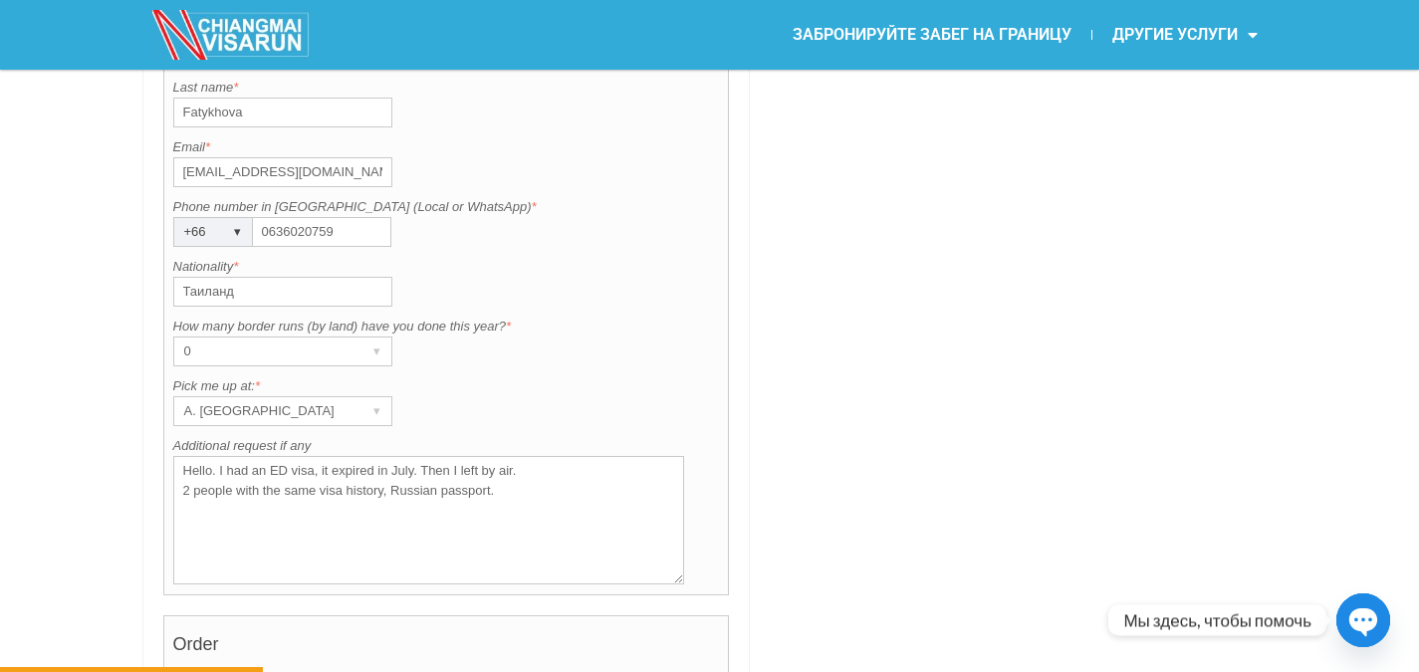
scroll to position [1600, 0]
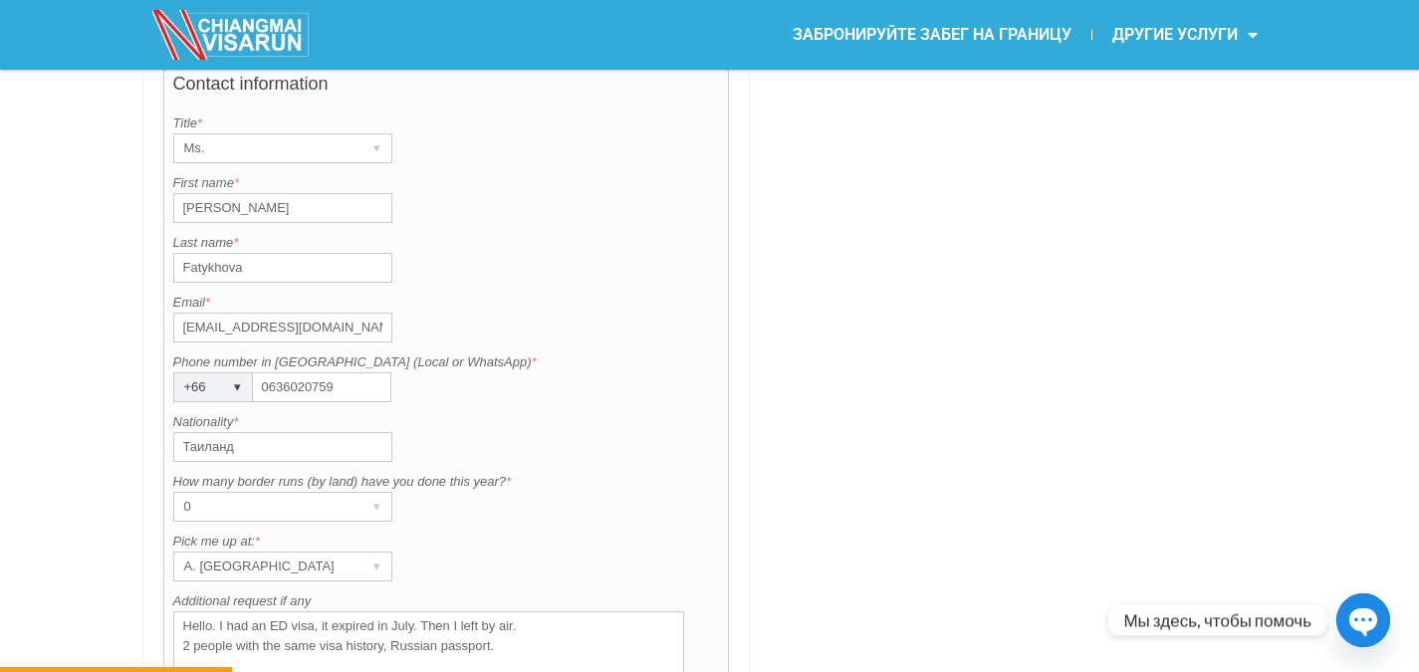
type textarea "Hello. I had an ED visa, it expired in July. Then I left by air. 2 people with …"
drag, startPoint x: 208, startPoint y: 203, endPoint x: 167, endPoint y: 193, distance: 42.0
click at [167, 193] on div "Contact information Title is required. Title * Ms. ▾ Mr. Mrs. Ms. First name is…" at bounding box center [446, 403] width 567 height 696
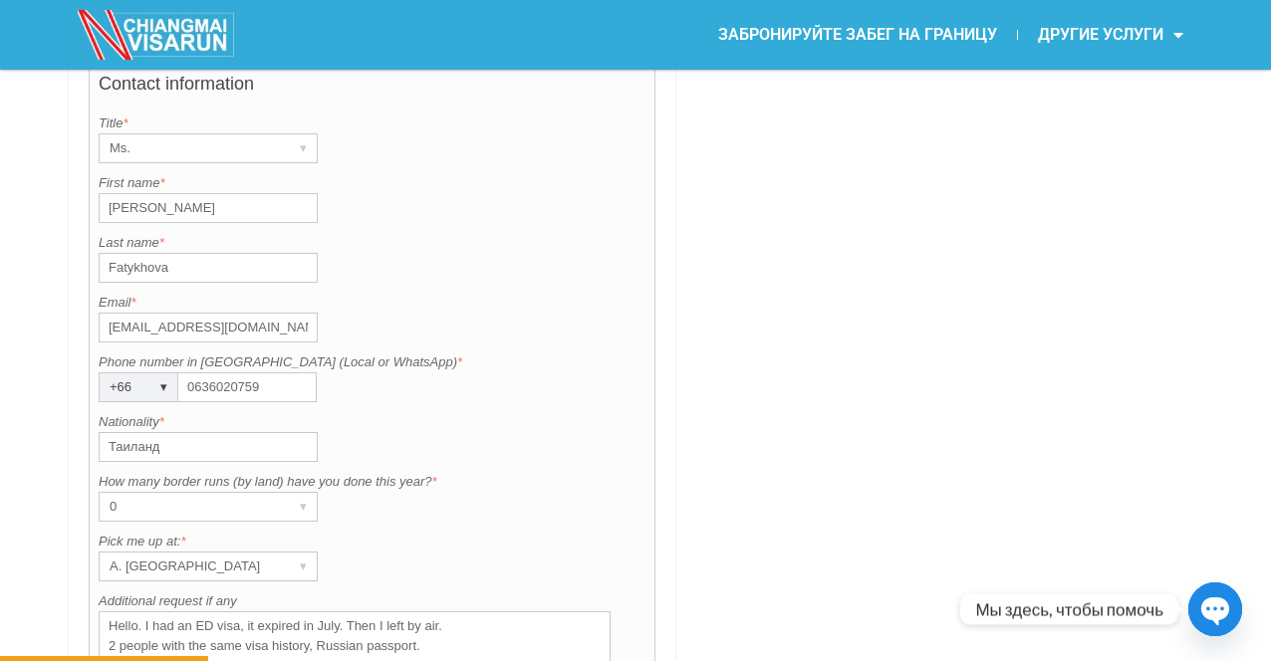
drag, startPoint x: 265, startPoint y: 325, endPoint x: 73, endPoint y: 325, distance: 192.2
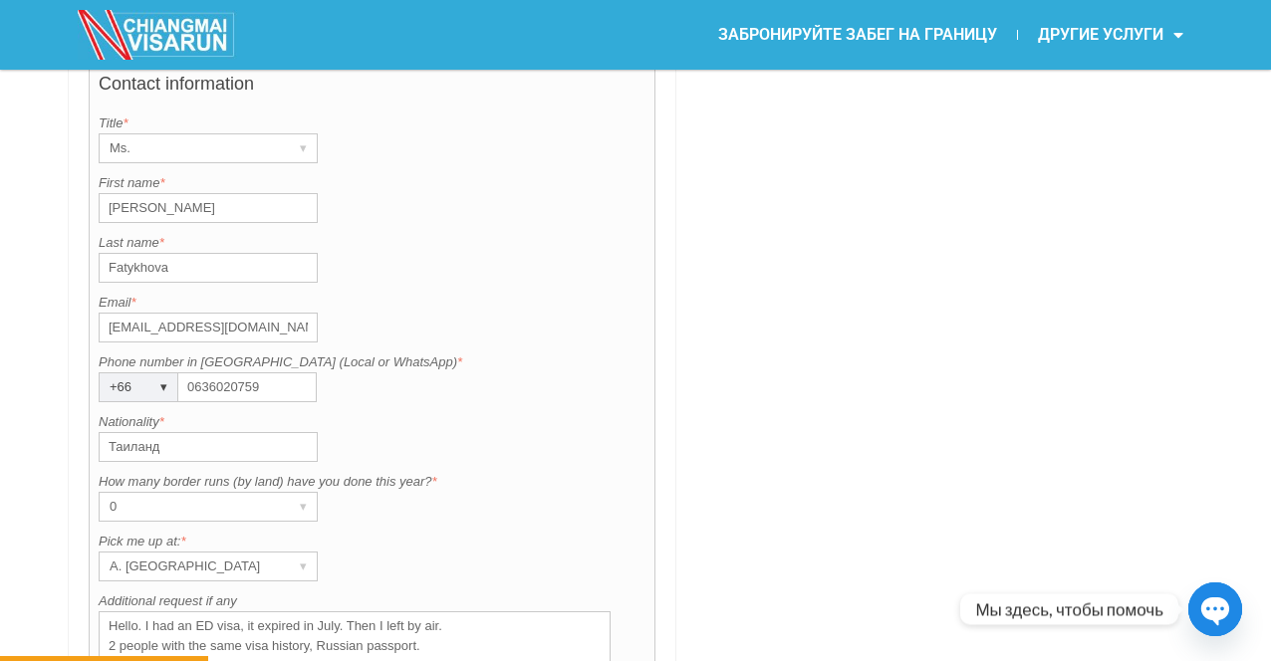
drag, startPoint x: 273, startPoint y: 387, endPoint x: 187, endPoint y: 382, distance: 85.8
click at [187, 382] on input "0636020759" at bounding box center [247, 388] width 138 height 30
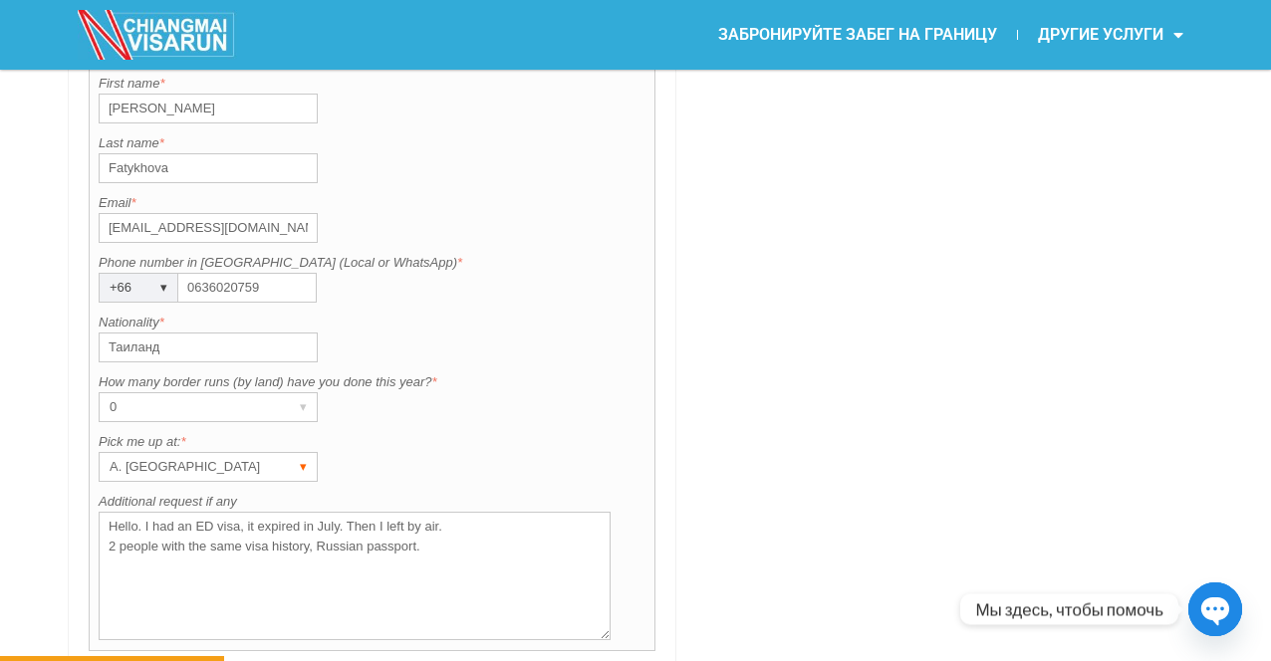
scroll to position [1799, 0]
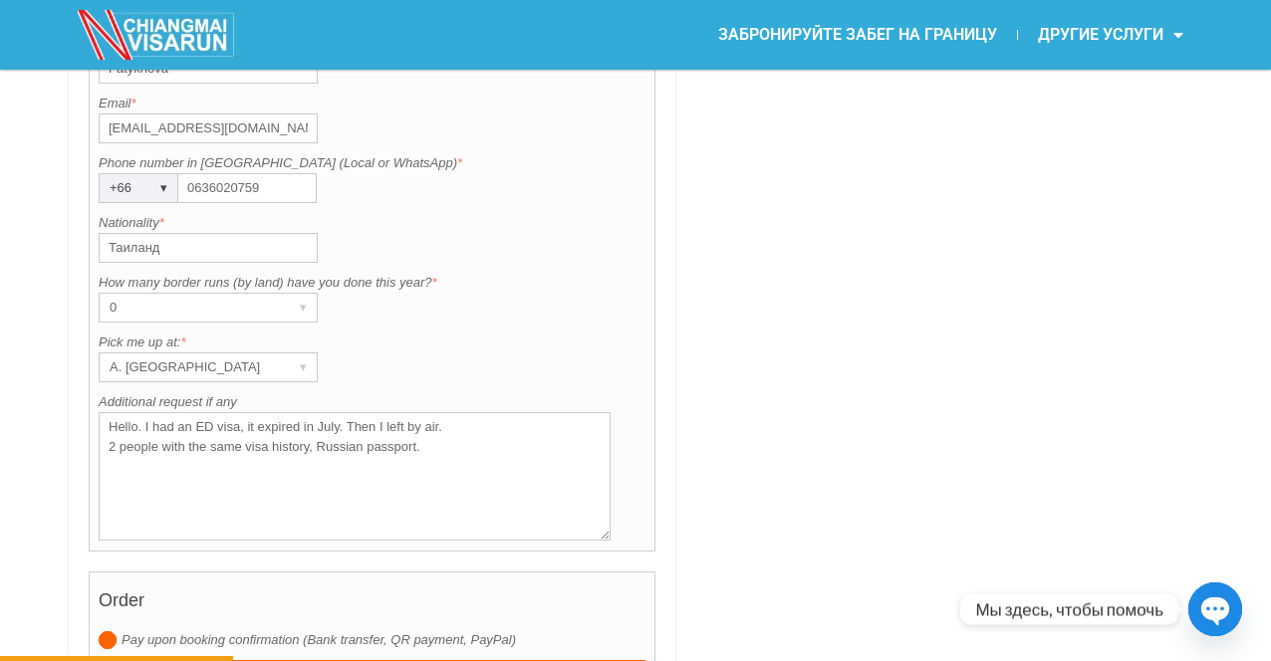
drag, startPoint x: 394, startPoint y: 452, endPoint x: 101, endPoint y: 426, distance: 295.0
click at [101, 426] on textarea "Hello. I had an ED visa, it expired in July. Then I left by air. 2 people with …" at bounding box center [355, 476] width 512 height 128
drag, startPoint x: 241, startPoint y: 400, endPoint x: 102, endPoint y: 399, distance: 139.4
click at [102, 399] on label "Additional request if any" at bounding box center [372, 402] width 547 height 20
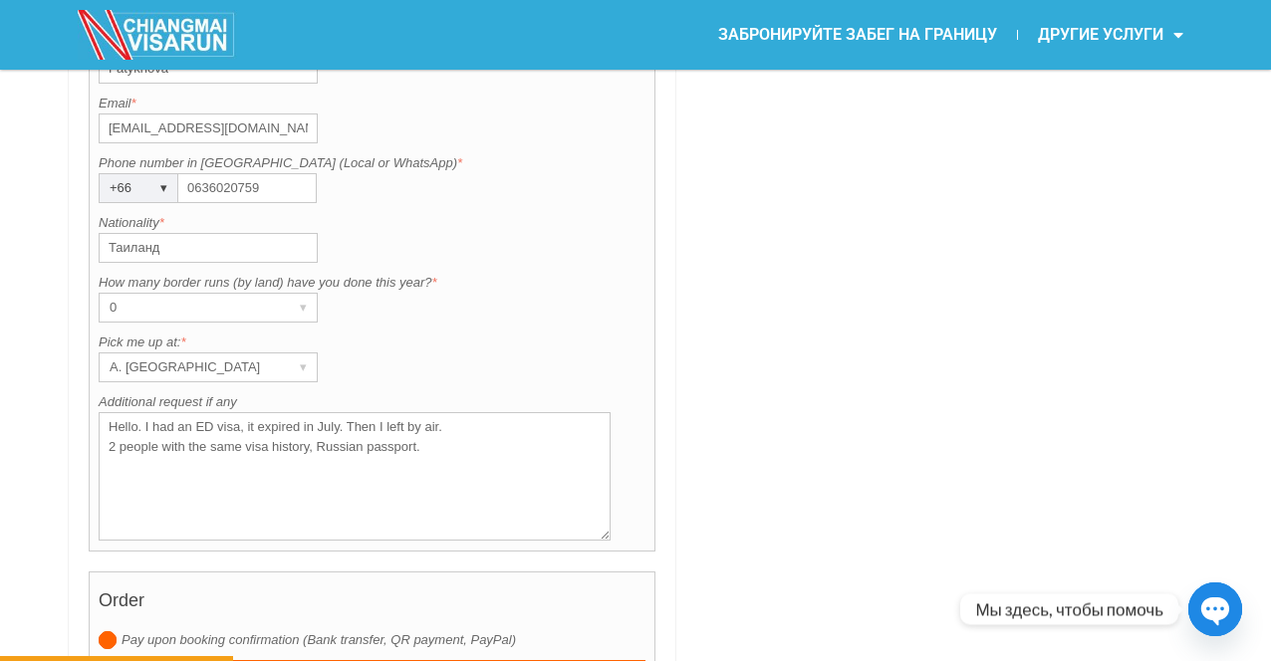
copy label "Additional request if any"
click at [303, 369] on div "▾" at bounding box center [303, 368] width 28 height 28
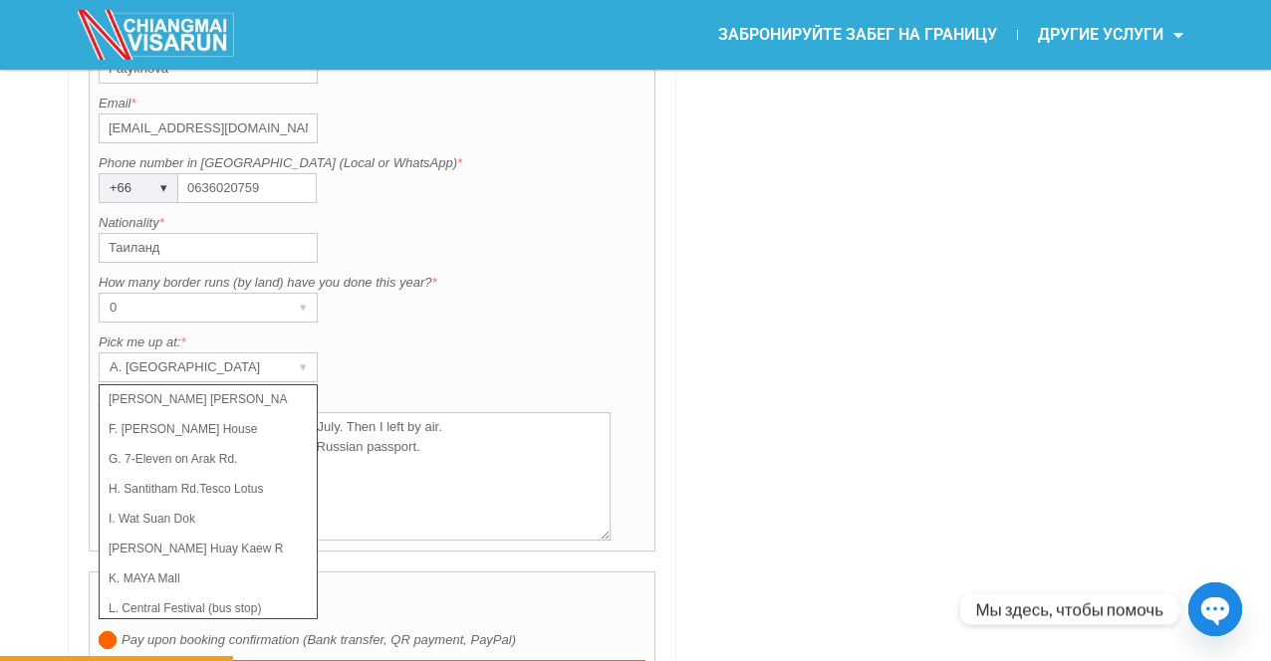
scroll to position [141, 0]
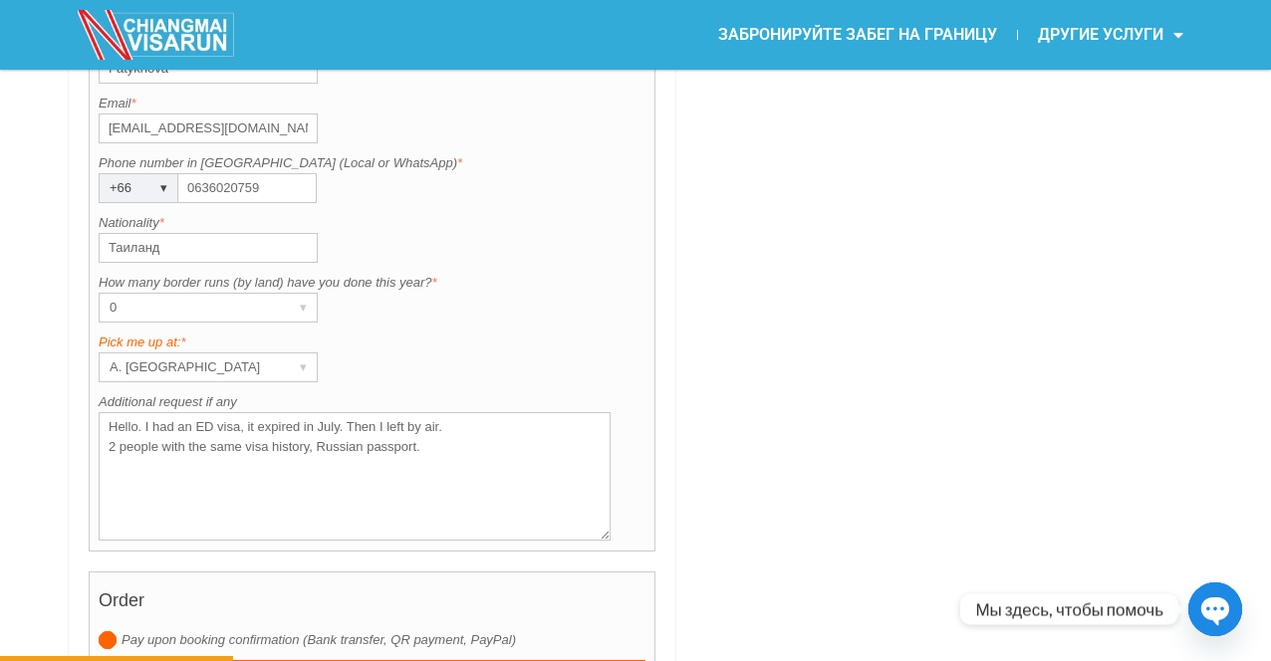
drag, startPoint x: 84, startPoint y: 338, endPoint x: 178, endPoint y: 335, distance: 94.7
drag, startPoint x: 200, startPoint y: 335, endPoint x: 98, endPoint y: 342, distance: 102.8
click at [98, 342] on div "Contact information Title is required. Title * Ms. ▾ Mr. Mrs. Ms. First name is…" at bounding box center [372, 204] width 567 height 696
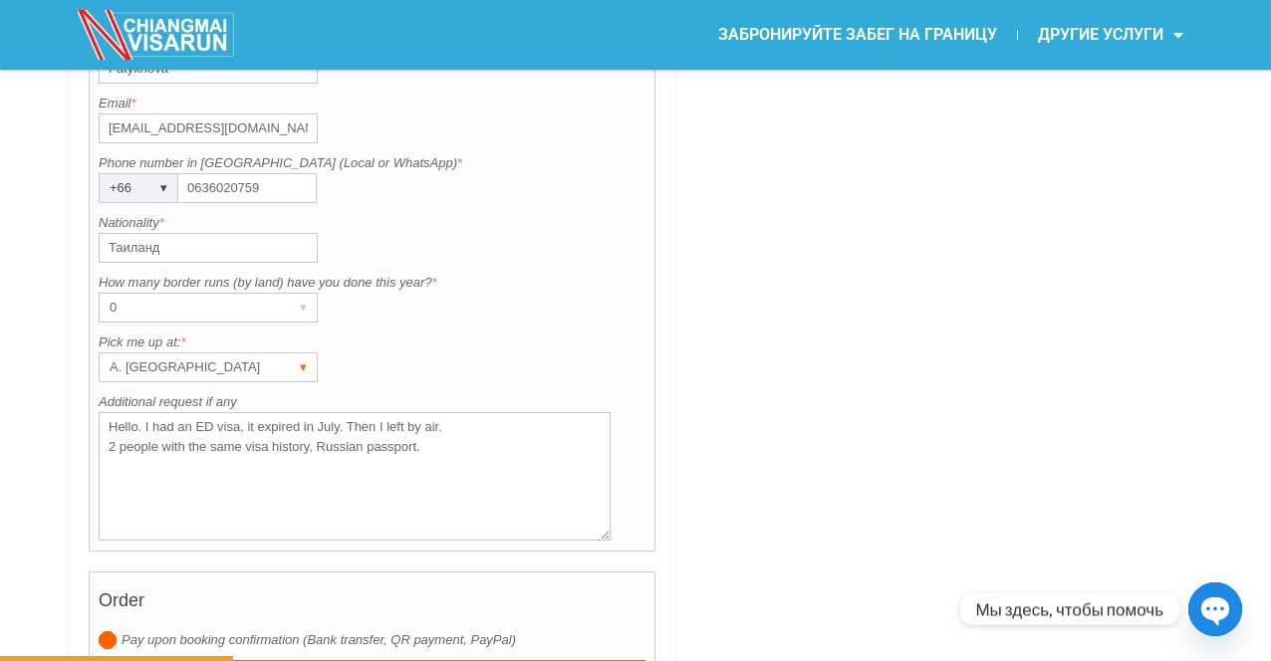
click at [308, 371] on div "▾" at bounding box center [303, 368] width 28 height 28
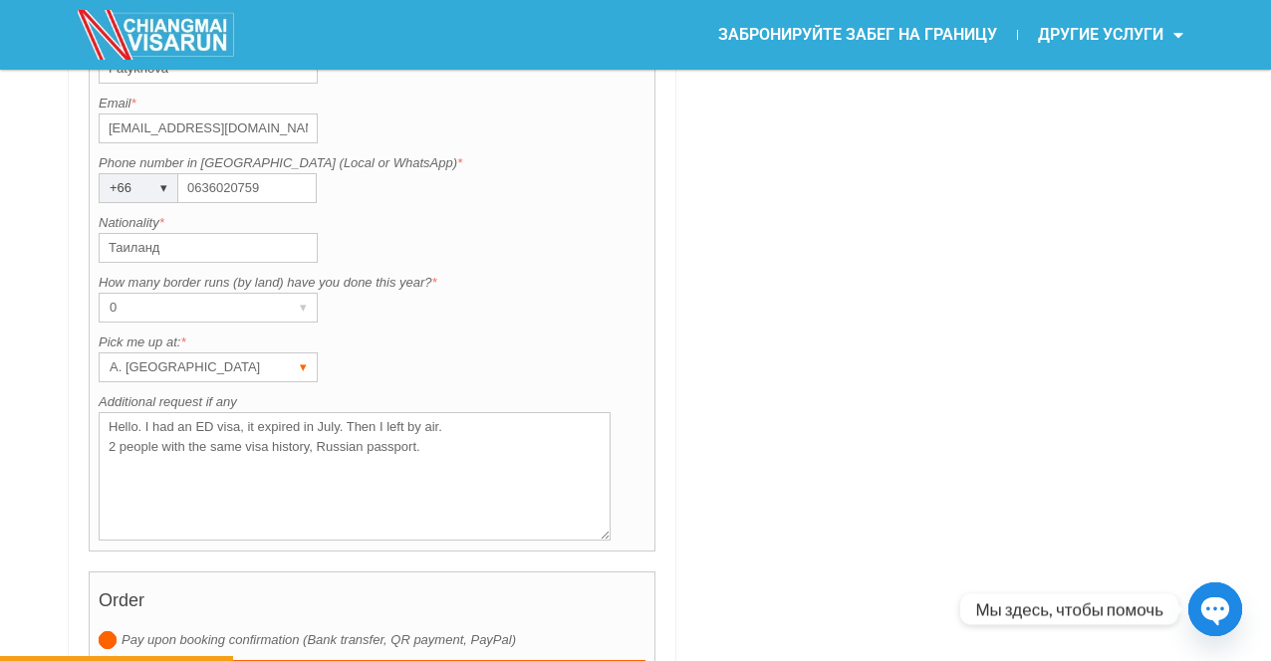
click at [310, 368] on div "▾" at bounding box center [303, 368] width 28 height 28
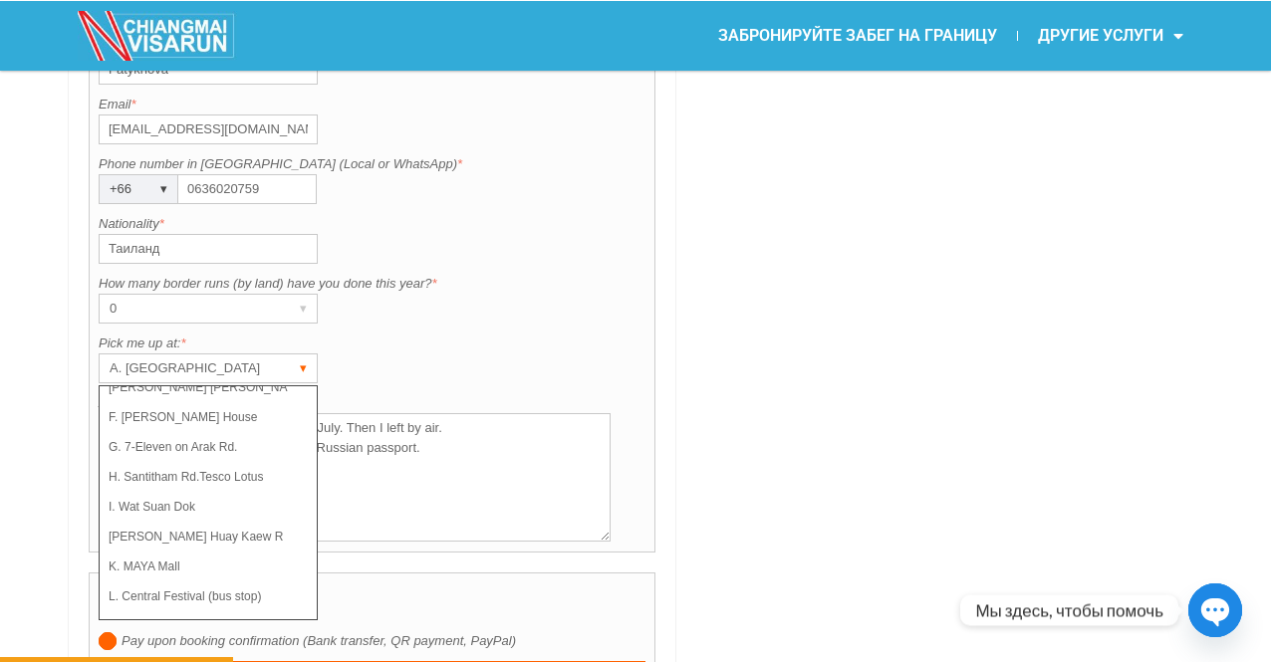
scroll to position [0, 0]
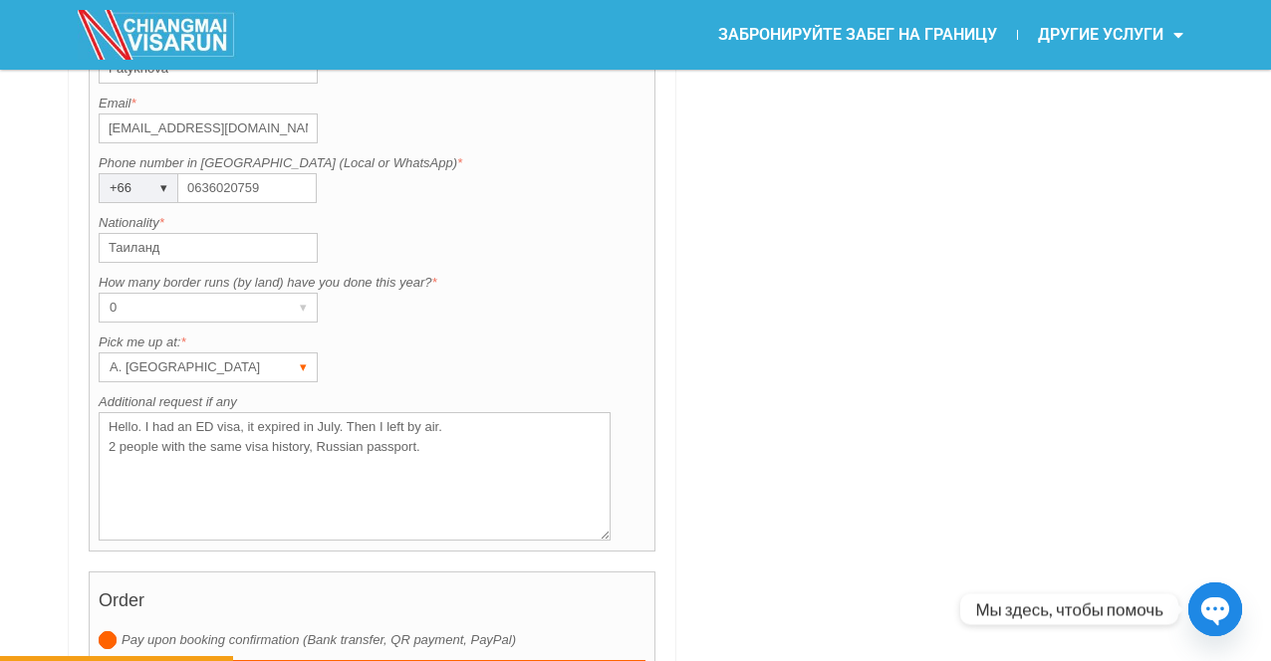
click at [306, 367] on div "▾" at bounding box center [303, 368] width 28 height 28
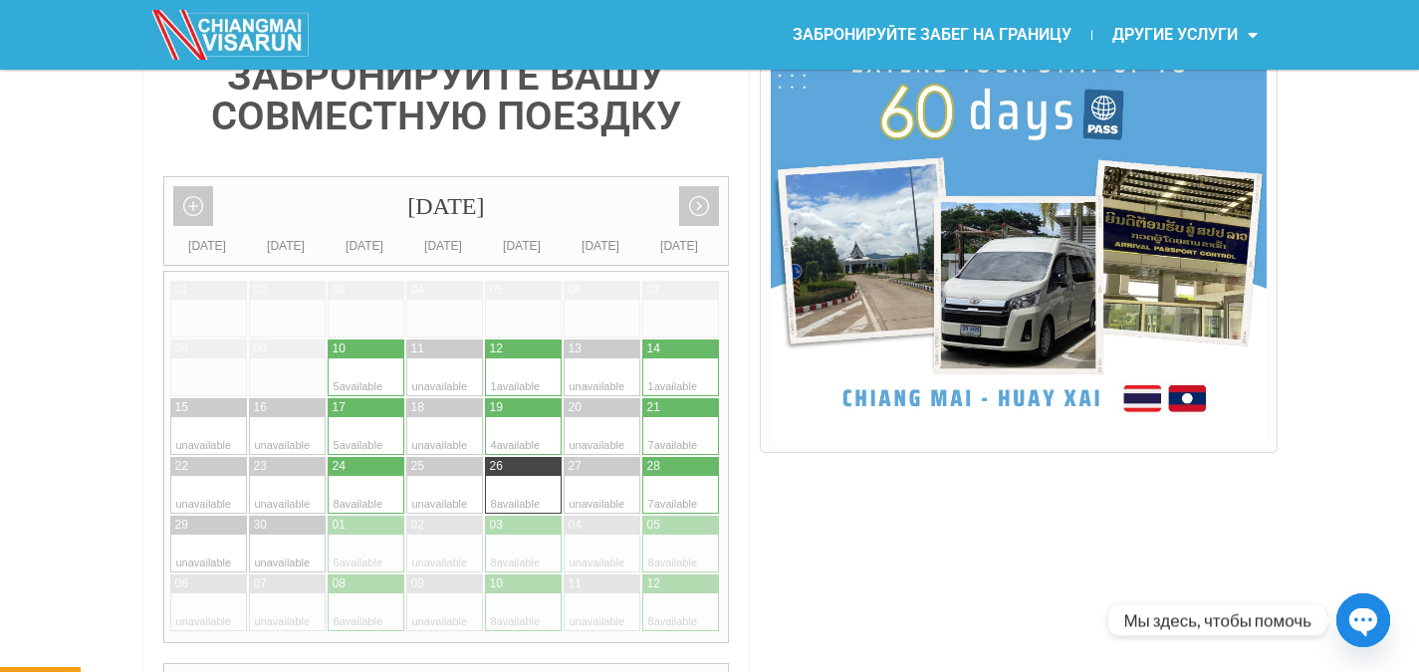
scroll to position [604, 0]
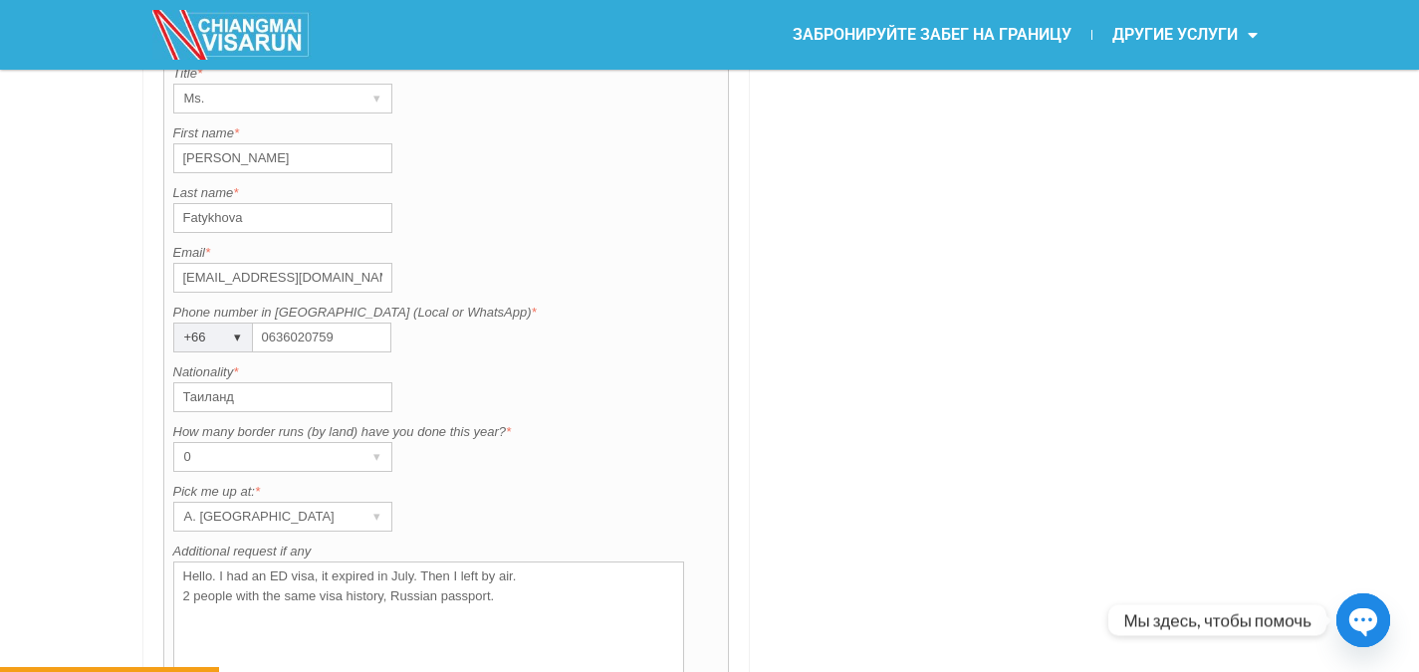
scroll to position [1799, 0]
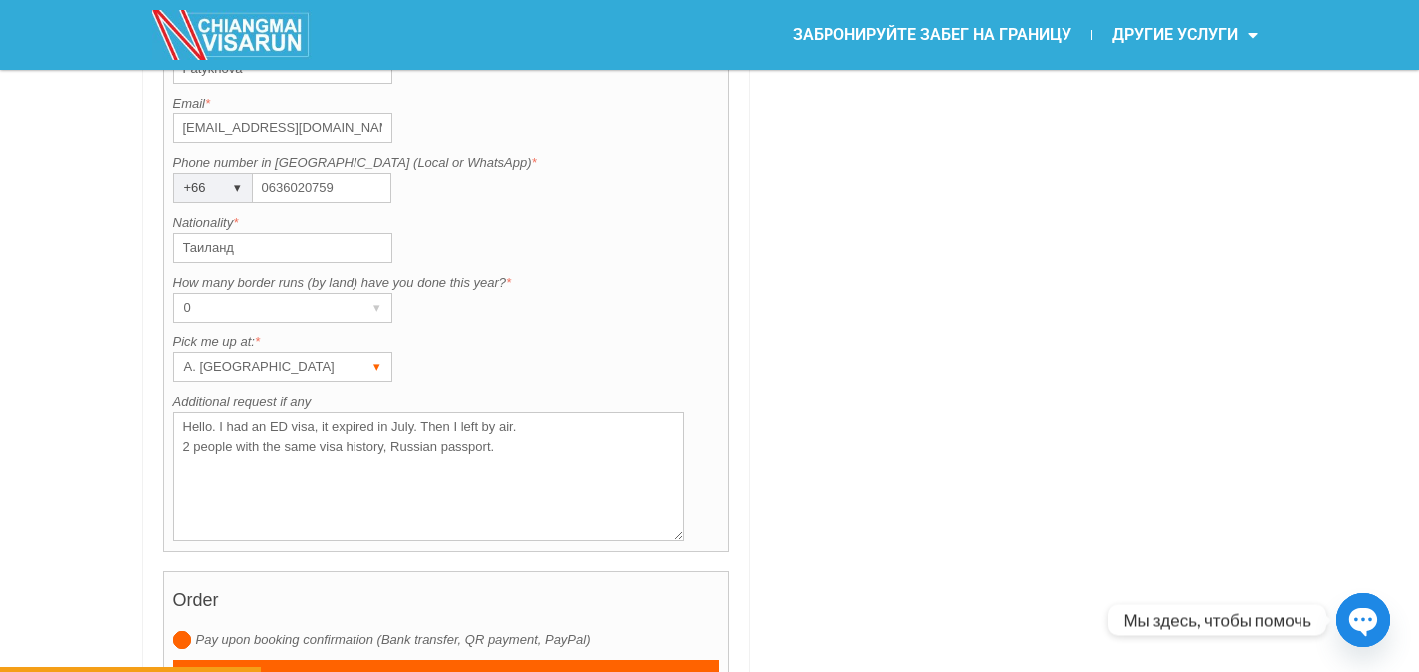
click at [381, 368] on div "▾" at bounding box center [378, 368] width 28 height 28
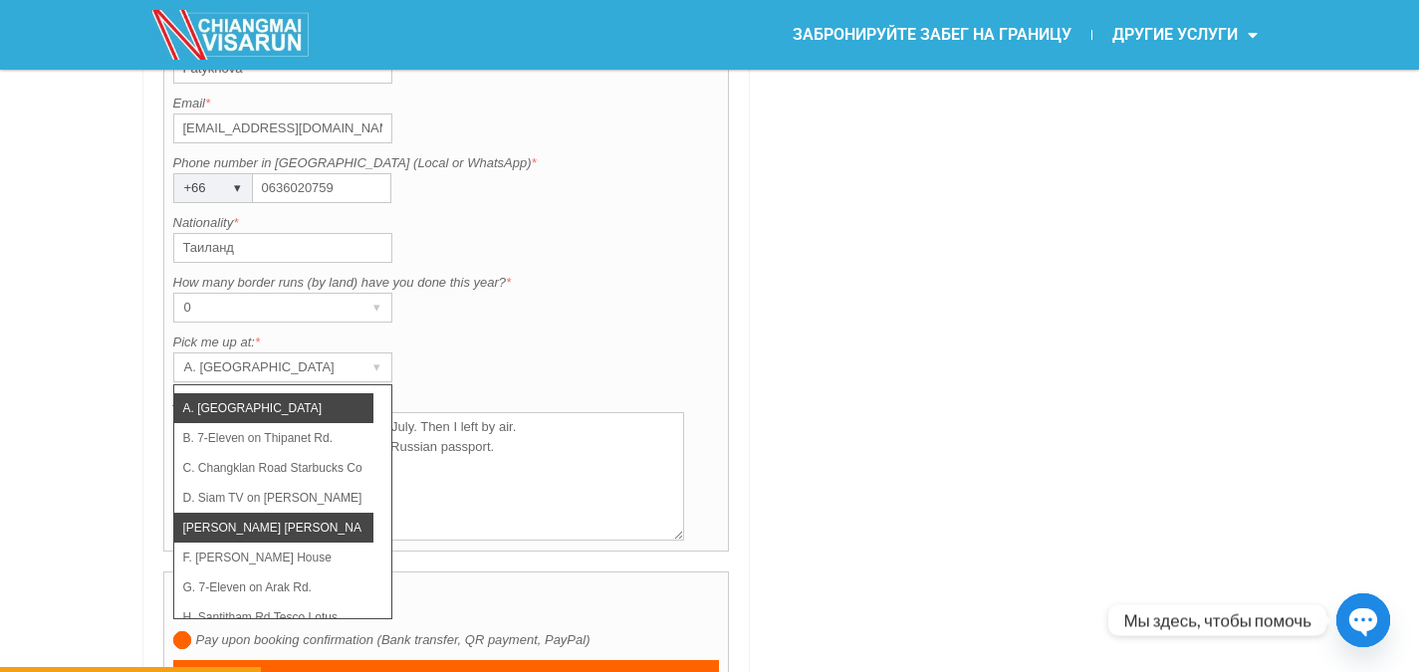
click at [327, 530] on li "E. Burger King (Thapae)" at bounding box center [273, 528] width 199 height 30
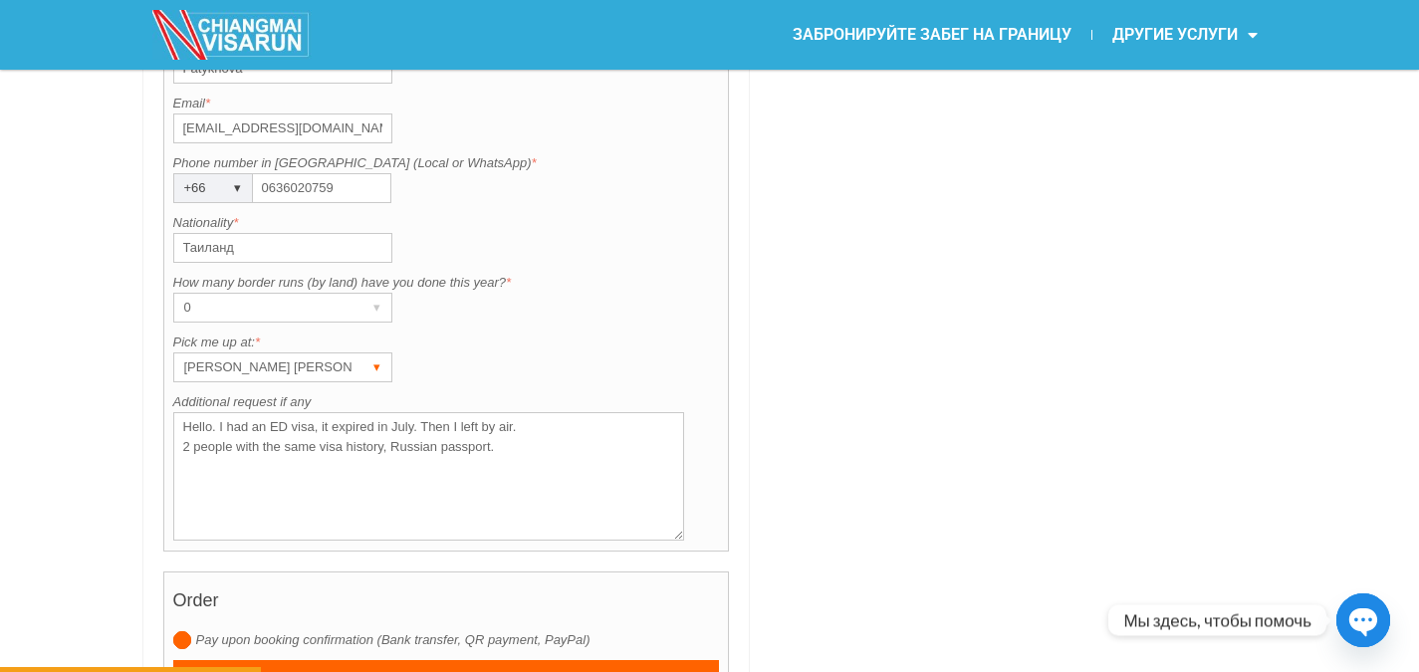
click at [377, 369] on div "▾" at bounding box center [378, 368] width 28 height 28
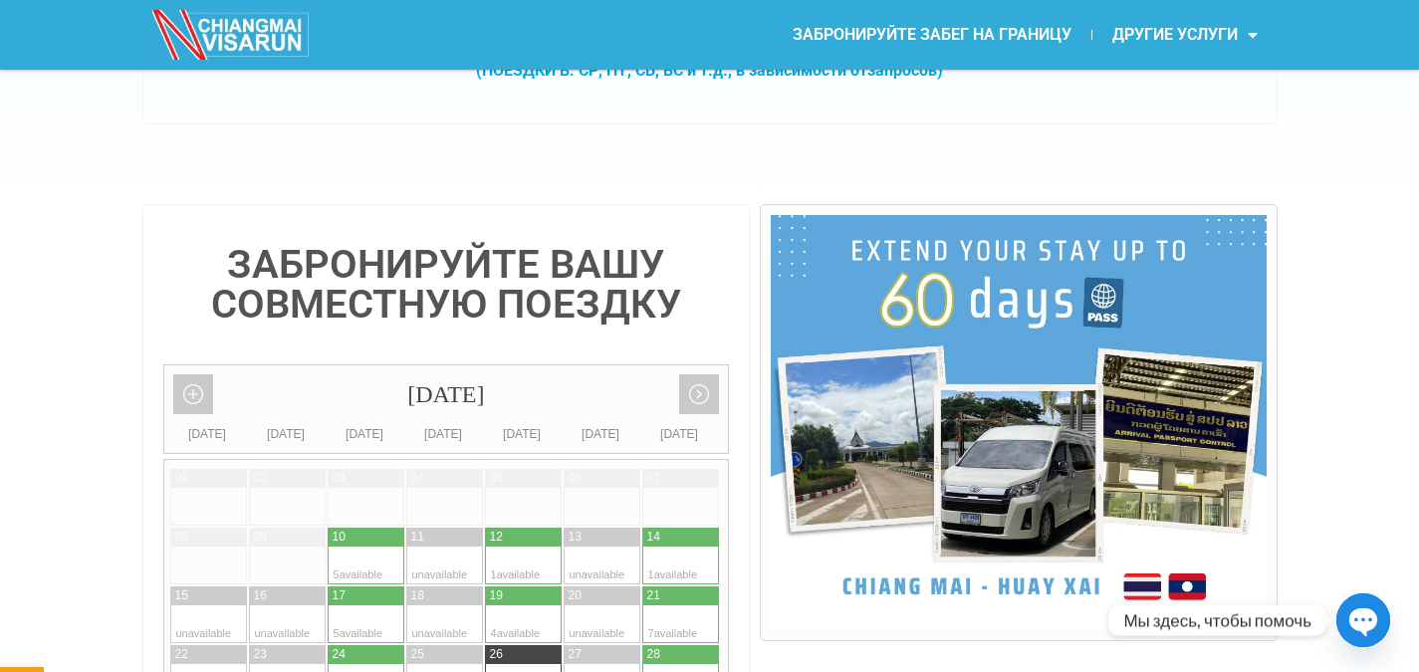
scroll to position [404, 0]
